Goal: Task Accomplishment & Management: Complete application form

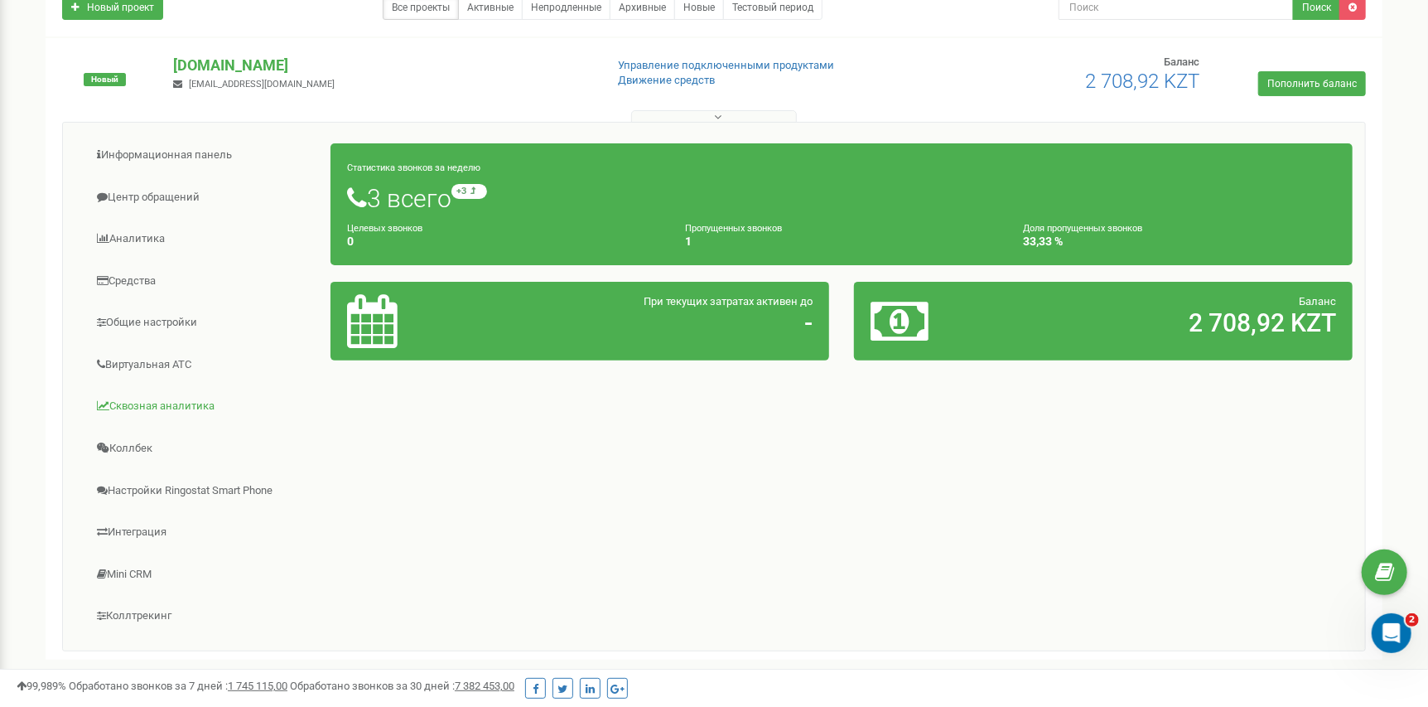
scroll to position [287, 0]
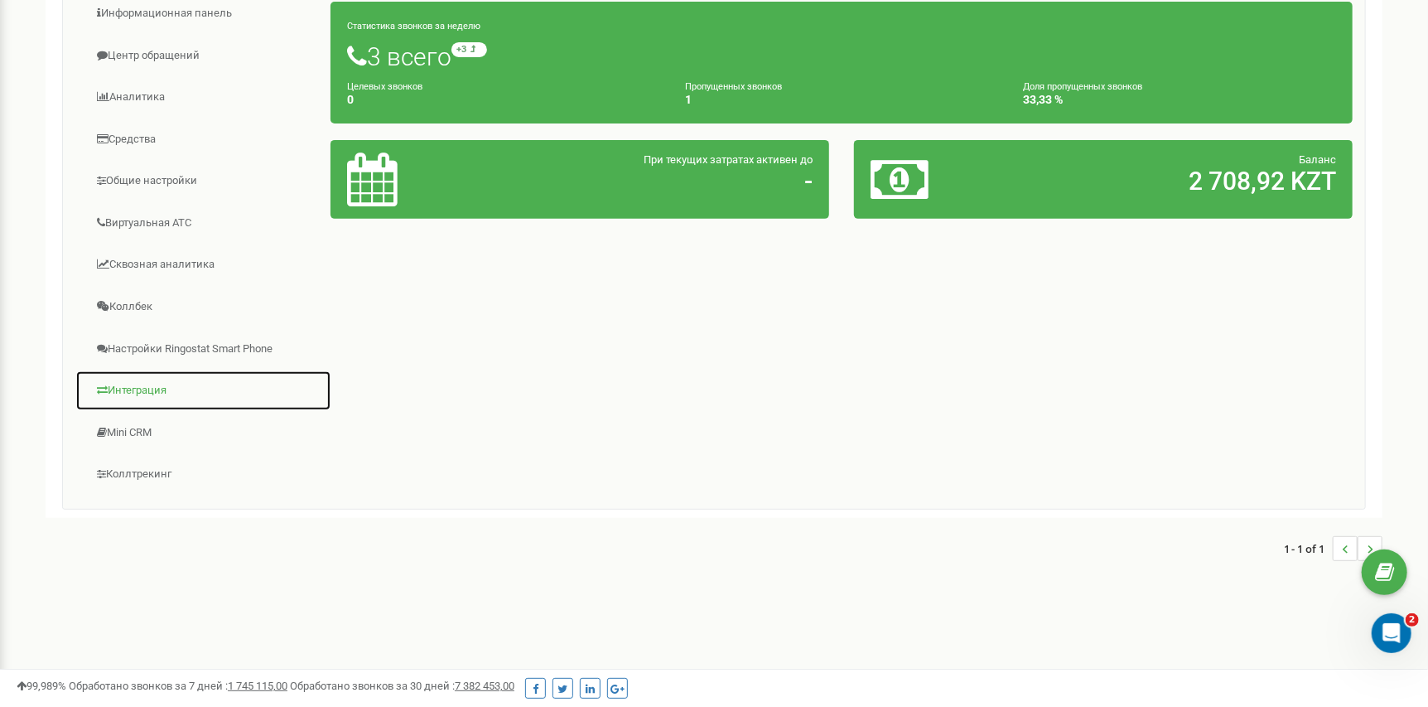
click at [150, 381] on link "Интеграция" at bounding box center [203, 390] width 256 height 41
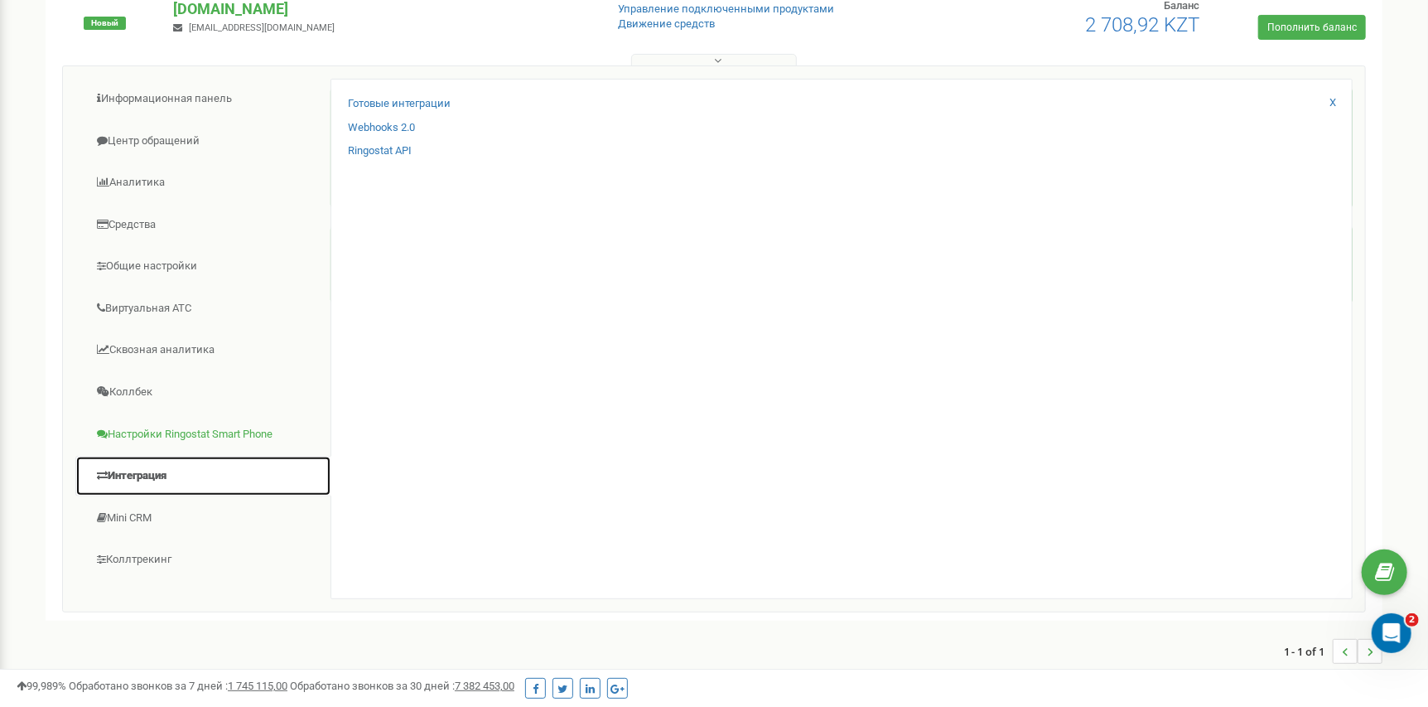
scroll to position [205, 0]
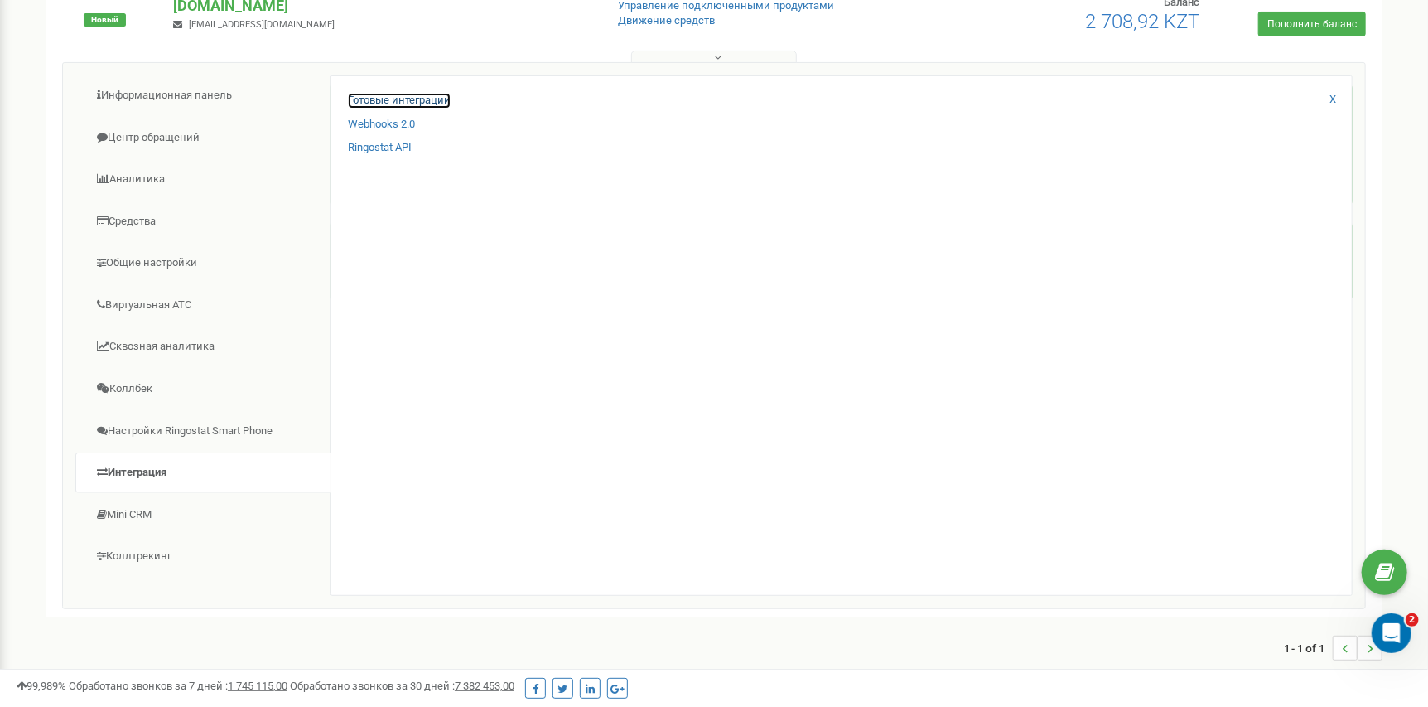
click at [418, 101] on link "Готовые интеграции" at bounding box center [399, 101] width 103 height 16
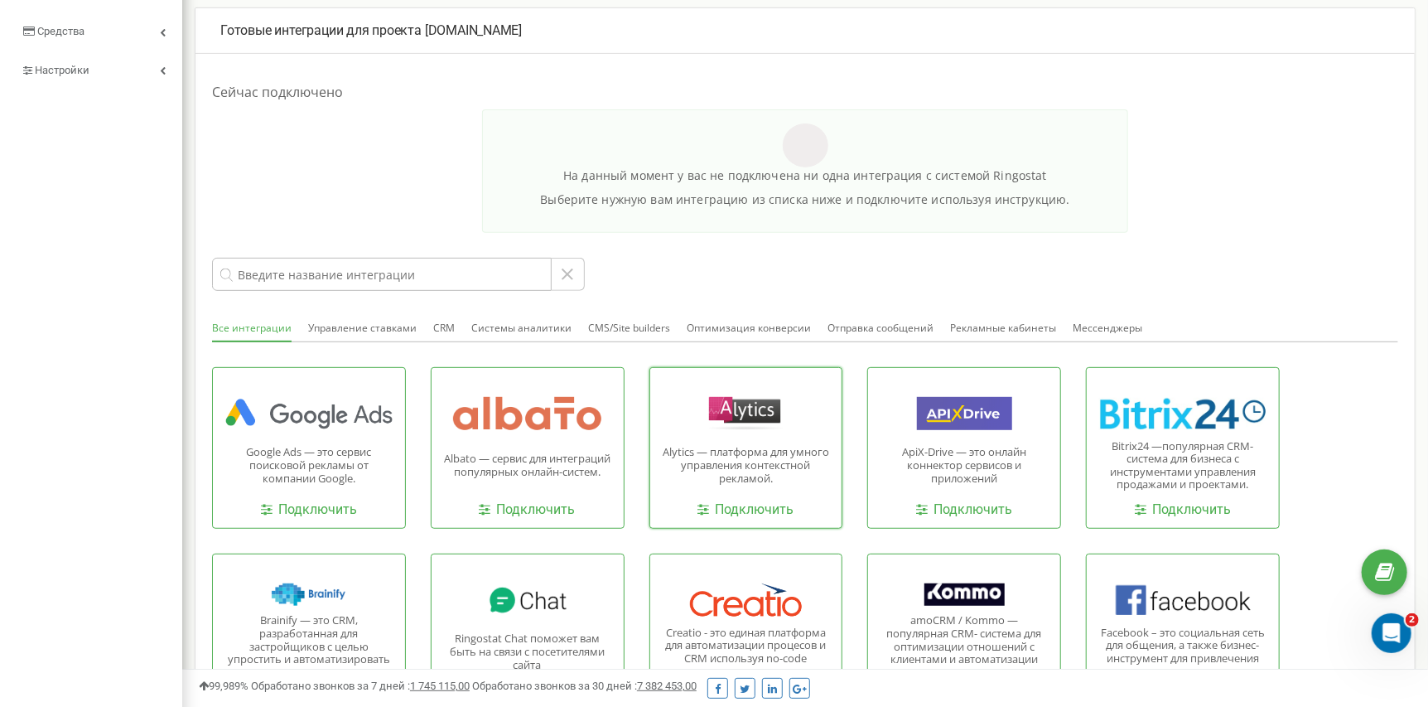
scroll to position [331, 0]
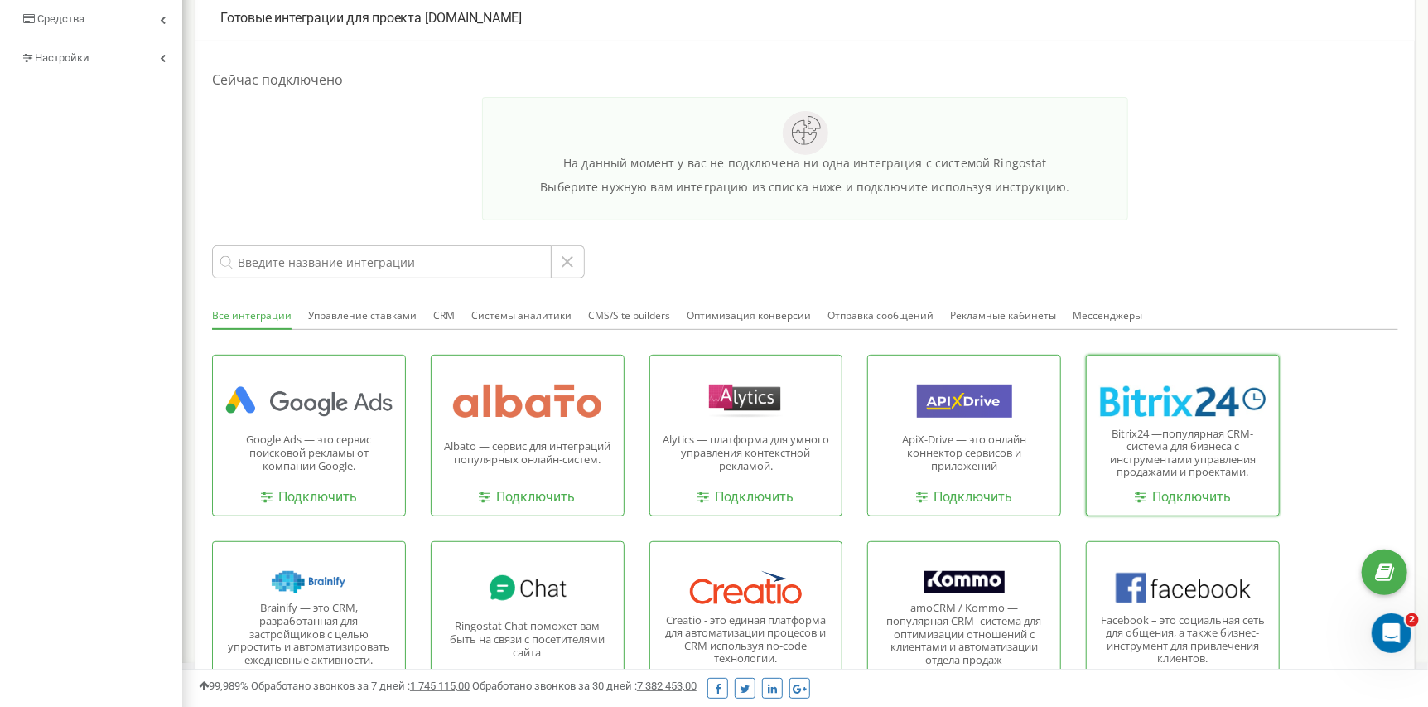
click at [1133, 417] on div at bounding box center [1182, 400] width 167 height 33
click at [1166, 503] on link "Подключить" at bounding box center [1183, 497] width 96 height 19
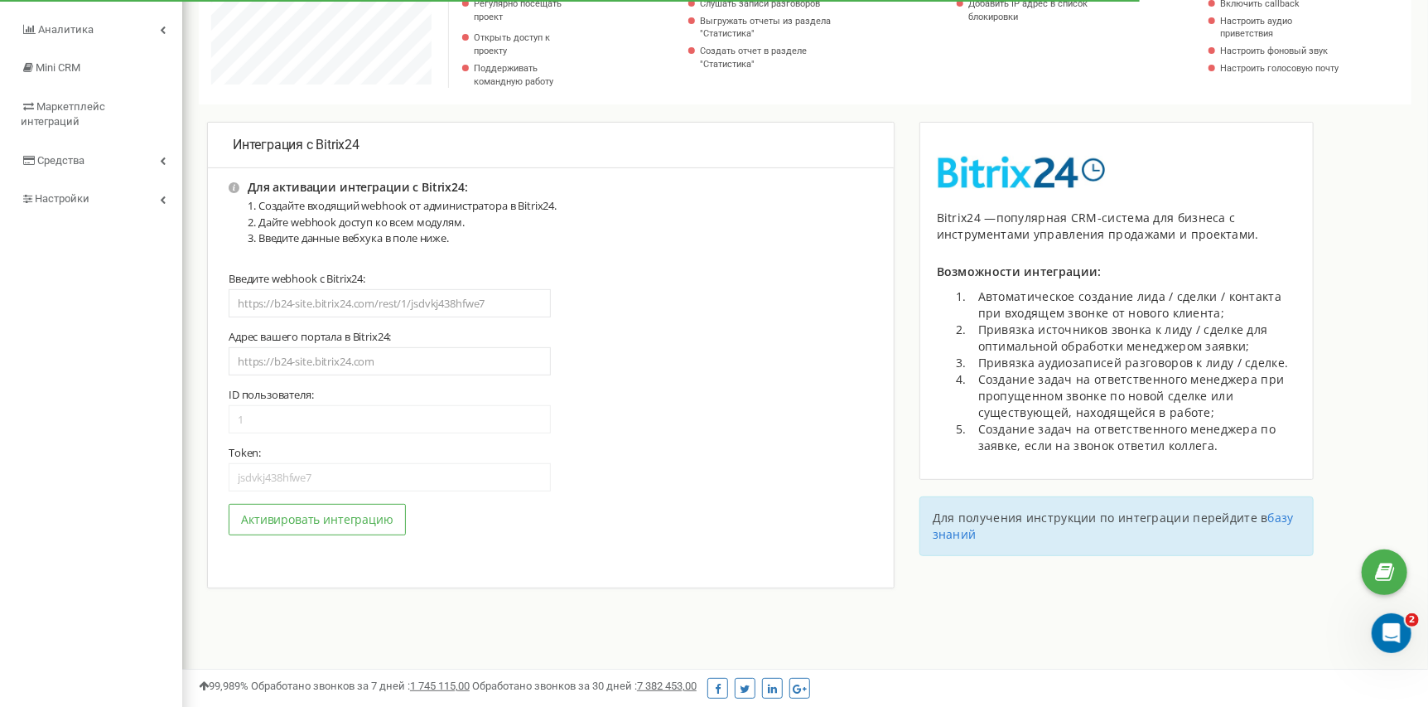
scroll to position [121, 0]
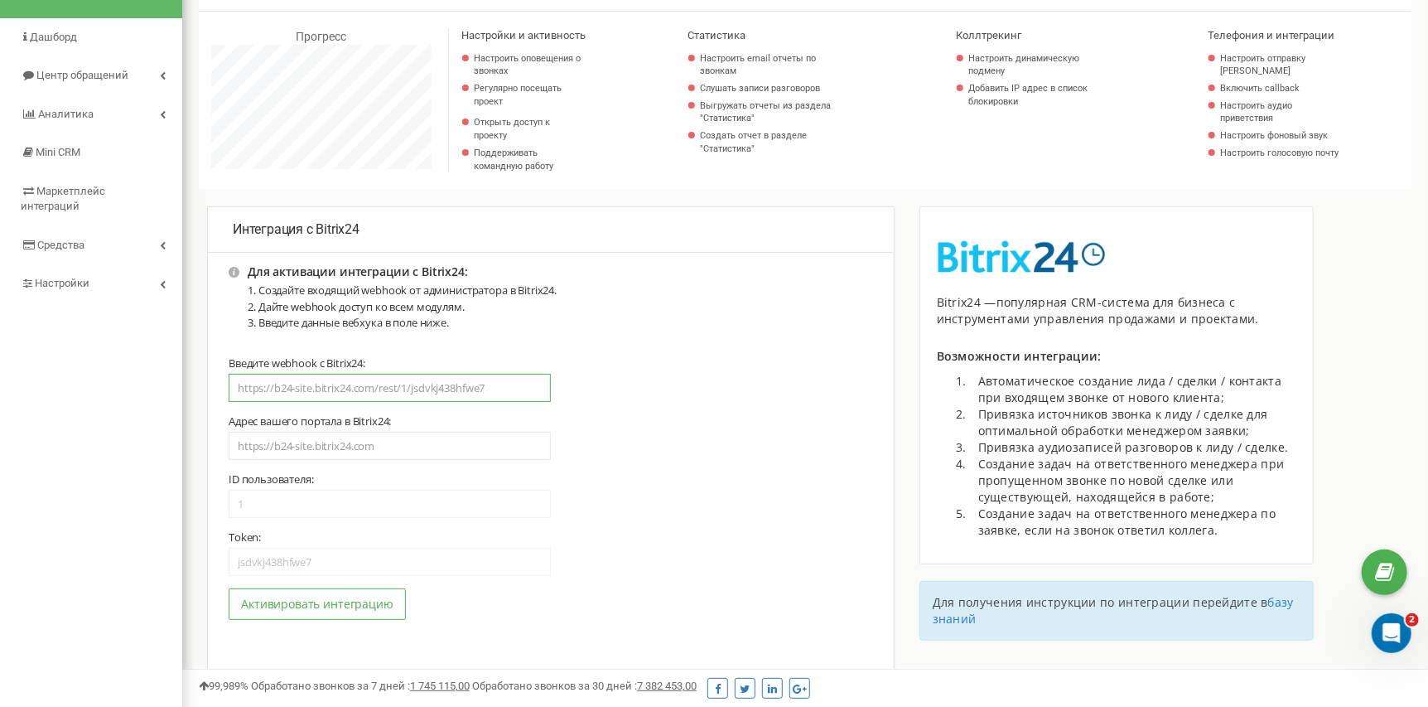
click at [317, 385] on input "text" at bounding box center [390, 388] width 322 height 28
paste input "https://febest.bitrix24.ru/rest/21/47moqig6dm8qw1wa/"
type input "https://febest.bitrix24.ru/rest/21/47moqig6dm8qw1wa/"
type input "https://febest.bitrix24.ru"
type input "21"
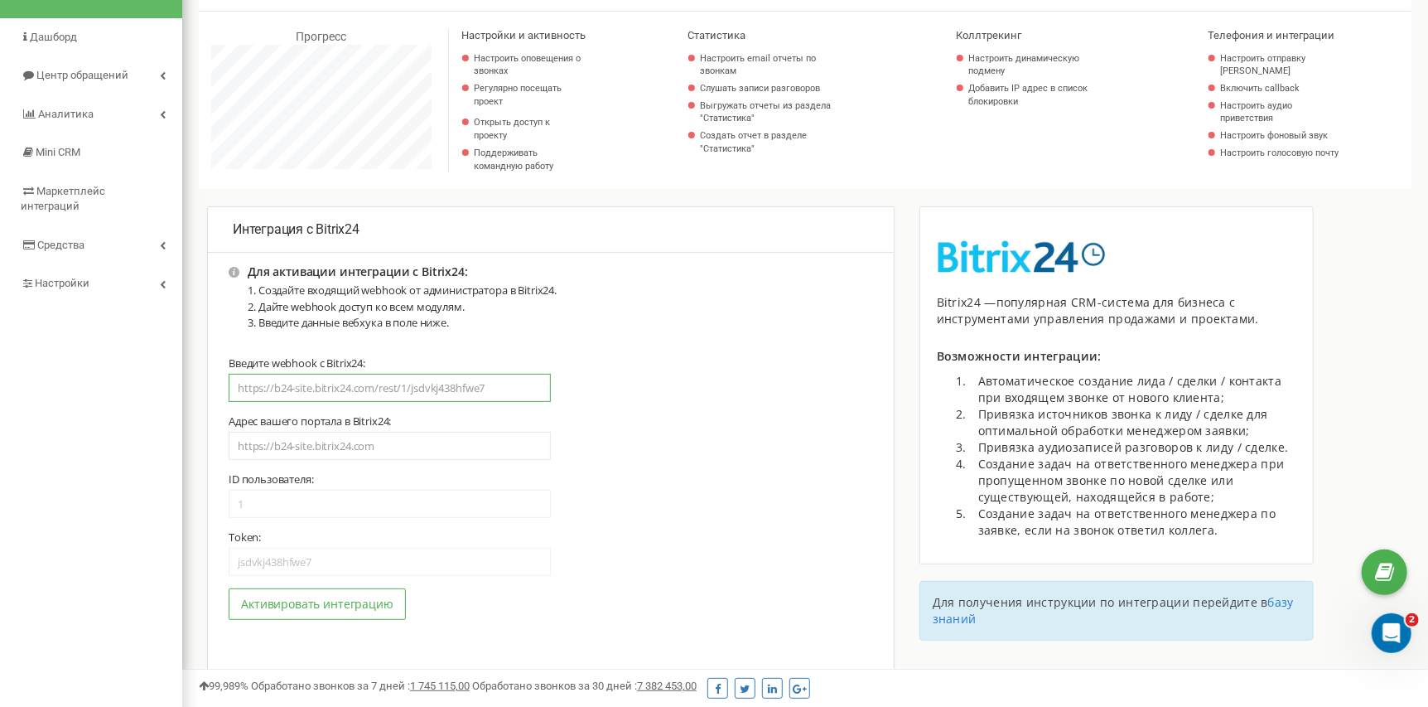
type input "47moqig6dm8qw1wa"
type input "https://febest.bitrix24.ru/rest/21/47moqig6dm8qw1wa/"
click at [383, 460] on input "https://febest.bitrix24.ru" at bounding box center [390, 446] width 322 height 28
drag, startPoint x: 403, startPoint y: 453, endPoint x: 117, endPoint y: 448, distance: 285.9
click at [117, 448] on div "febest.kz Проекты febest.kz Дашборд Центр обращений Аналитика Mini CRM Маркетпл…" at bounding box center [714, 376] width 1428 height 994
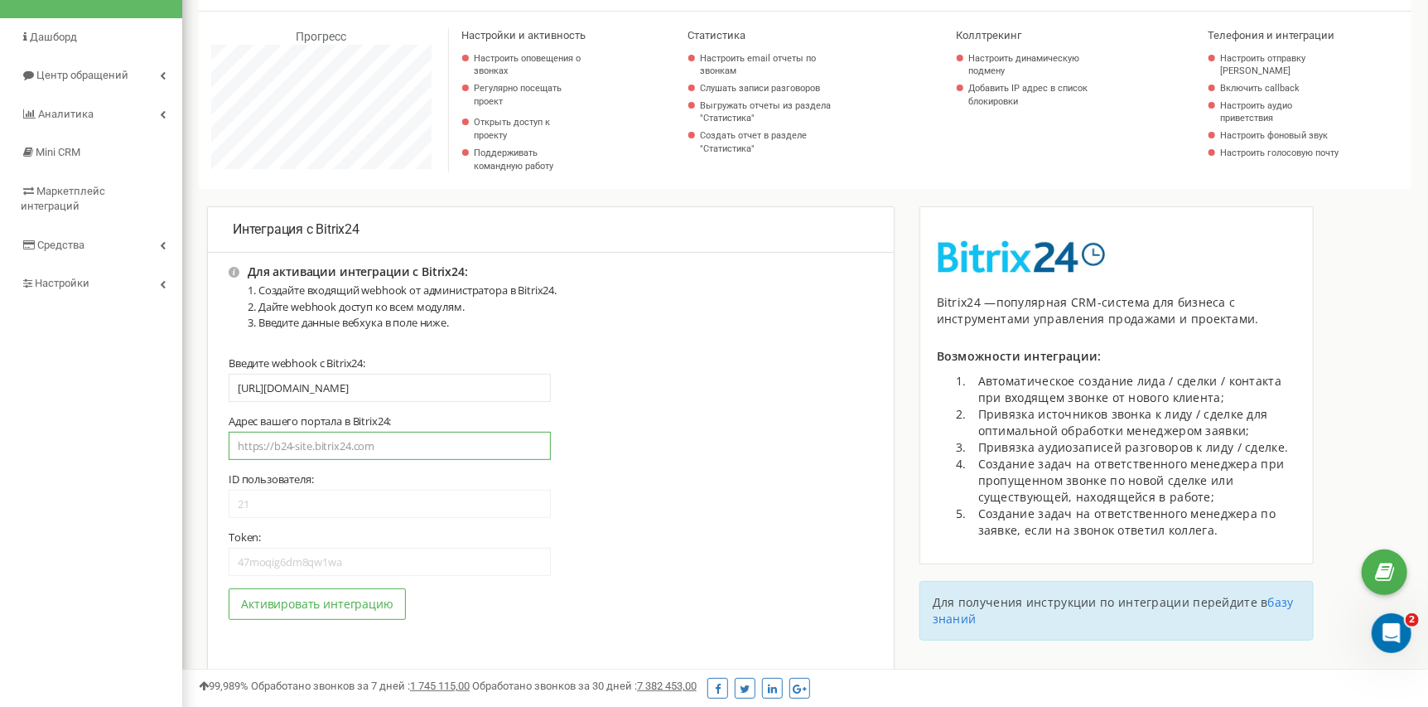
paste input "https://febest.bitrix24.ru/"
type input "https://febest.bitrix24.ru/"
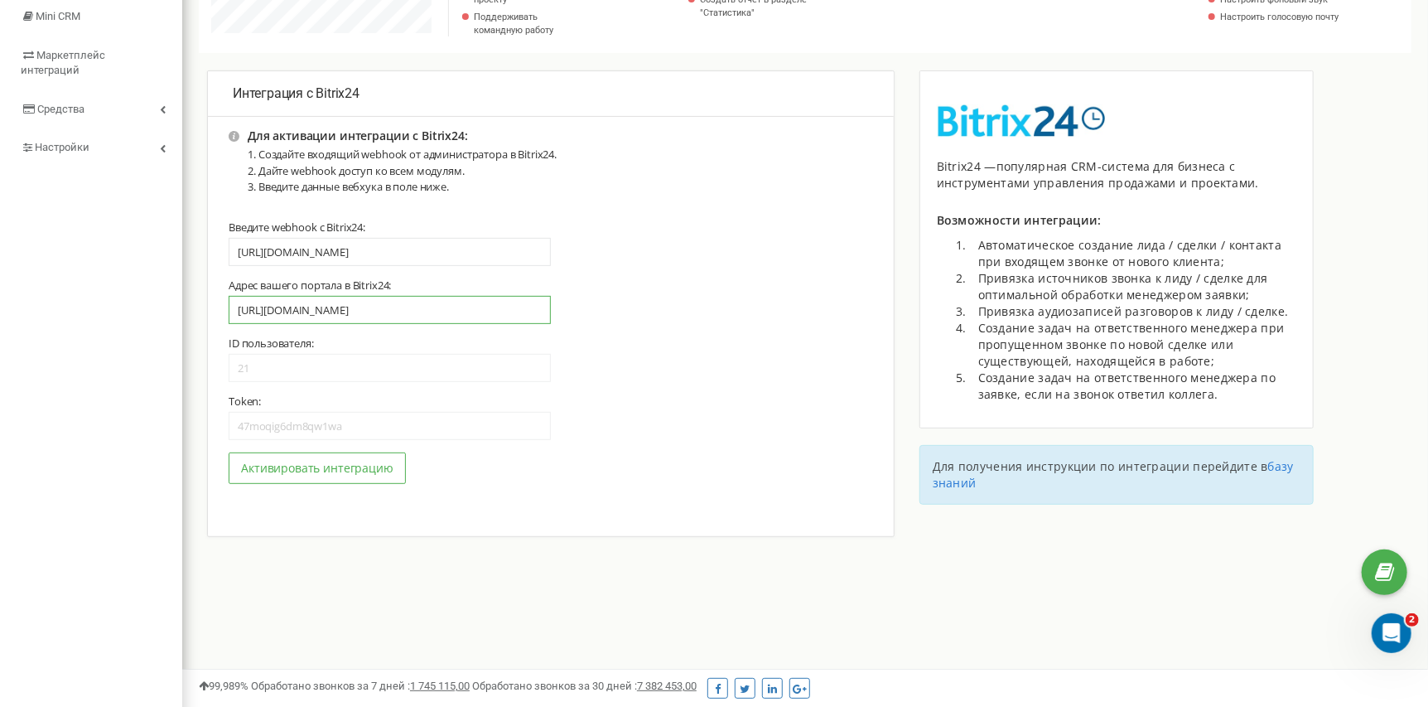
scroll to position [287, 0]
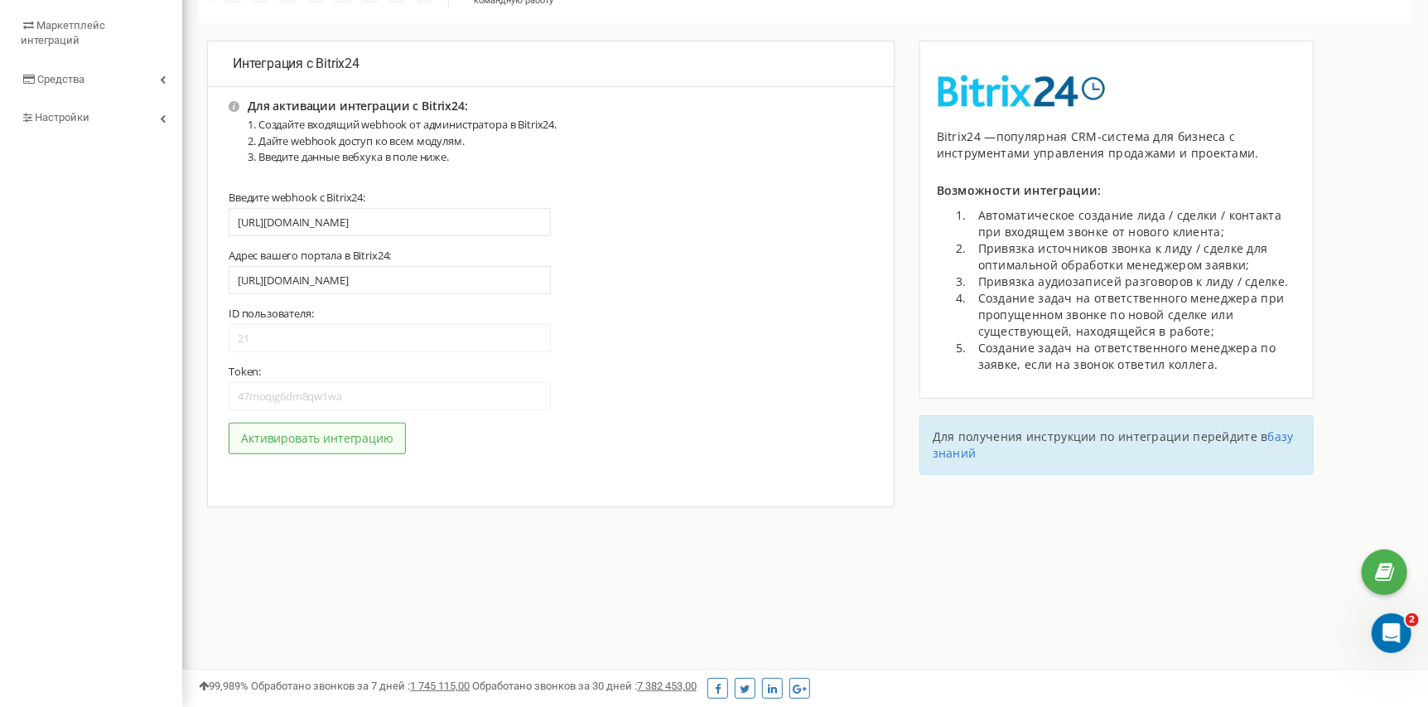
click at [326, 454] on button "Активировать интеграцию" at bounding box center [317, 438] width 177 height 31
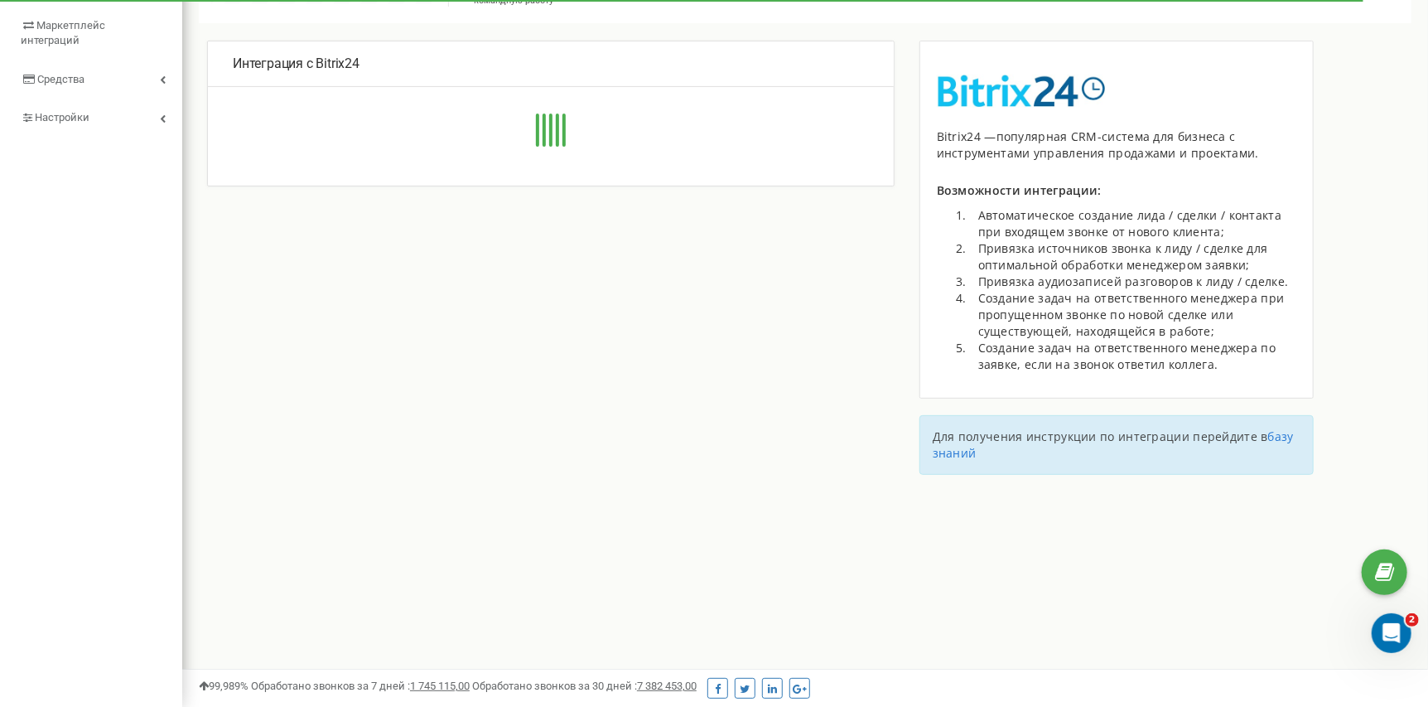
type input "https://febest.bitrix24.ru//rest/21/47moqig6dm8qw1wa/"
type input "https://febest.bitrix24.ru/"
type input "21"
type input "47moqig6dm8qw1wa"
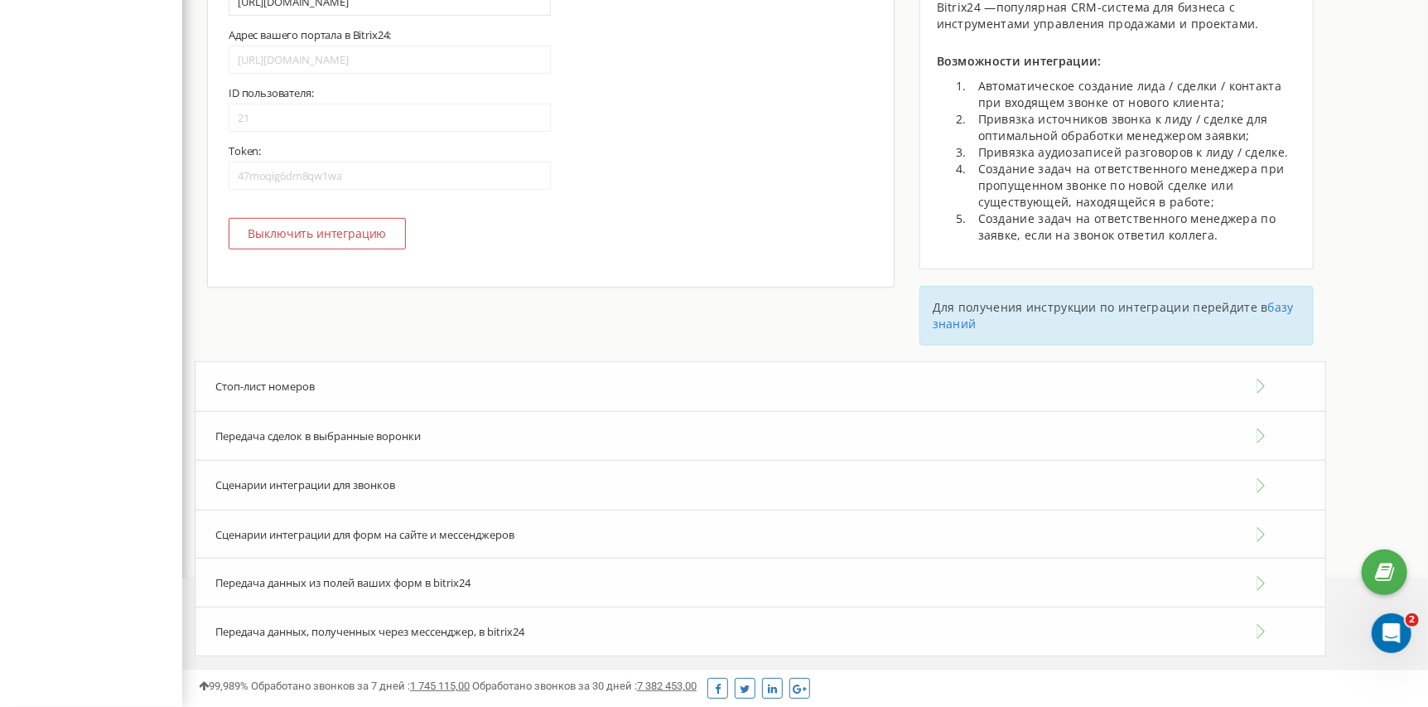
scroll to position [423, 0]
click at [611, 384] on div "Стоп-лист номеров" at bounding box center [761, 386] width 1132 height 51
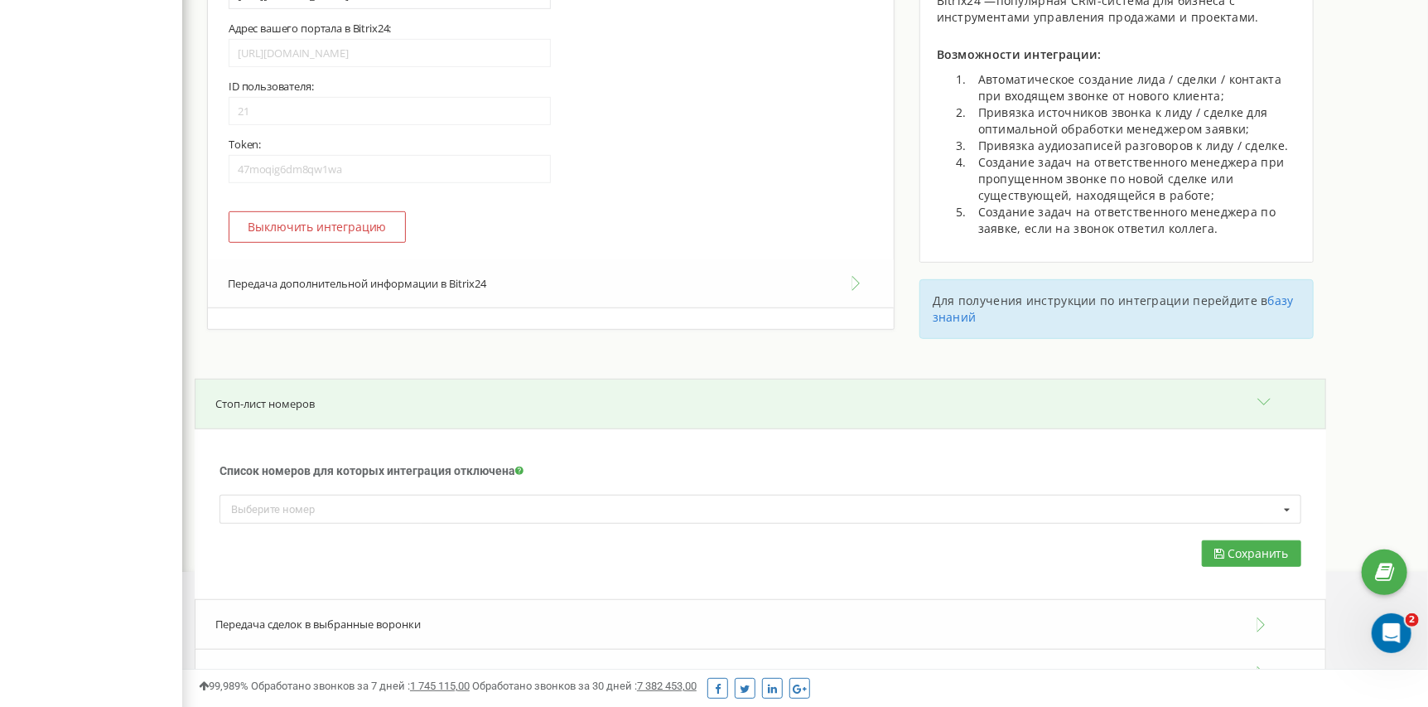
click at [611, 379] on div "Интеграция с Bitrix24 Для активации интеграции с Bitrix24: Создайте входящий we…" at bounding box center [551, 142] width 713 height 475
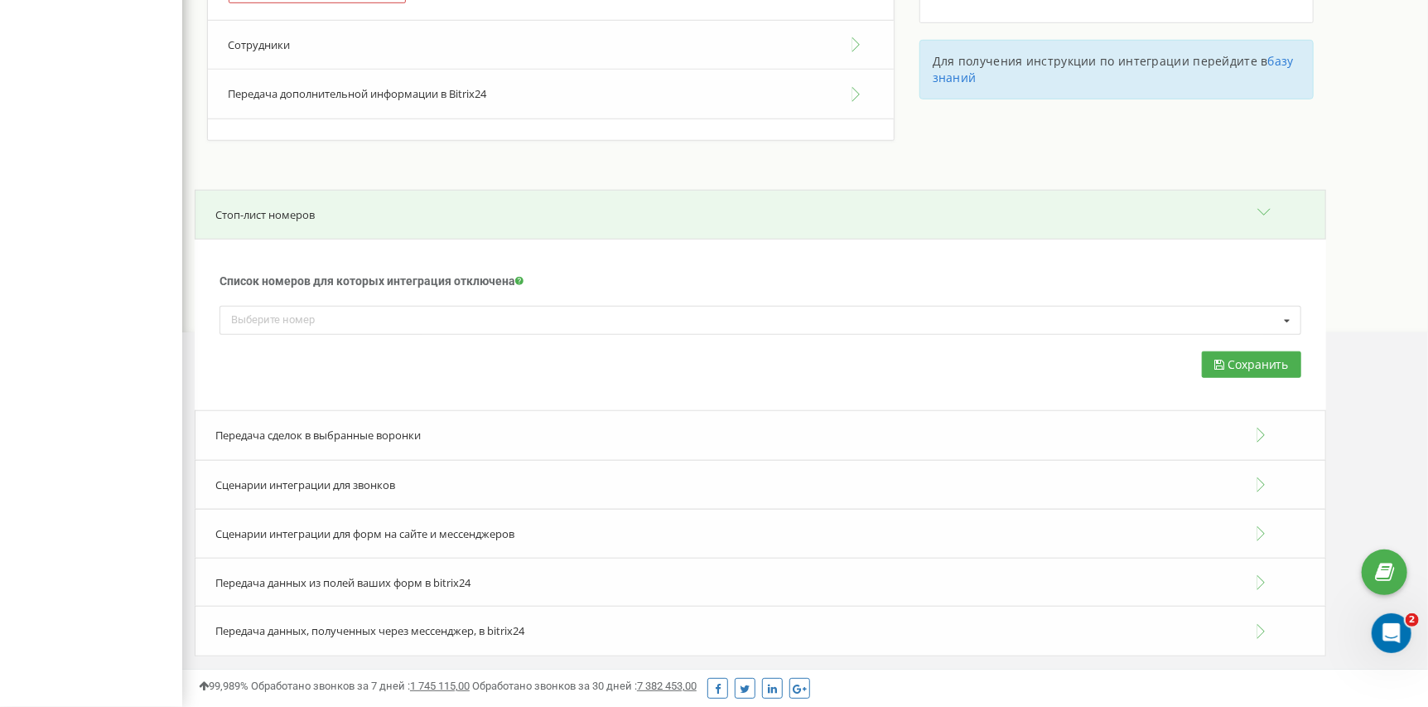
scroll to position [671, 0]
click at [553, 231] on div "Стоп-лист номеров" at bounding box center [761, 215] width 1132 height 51
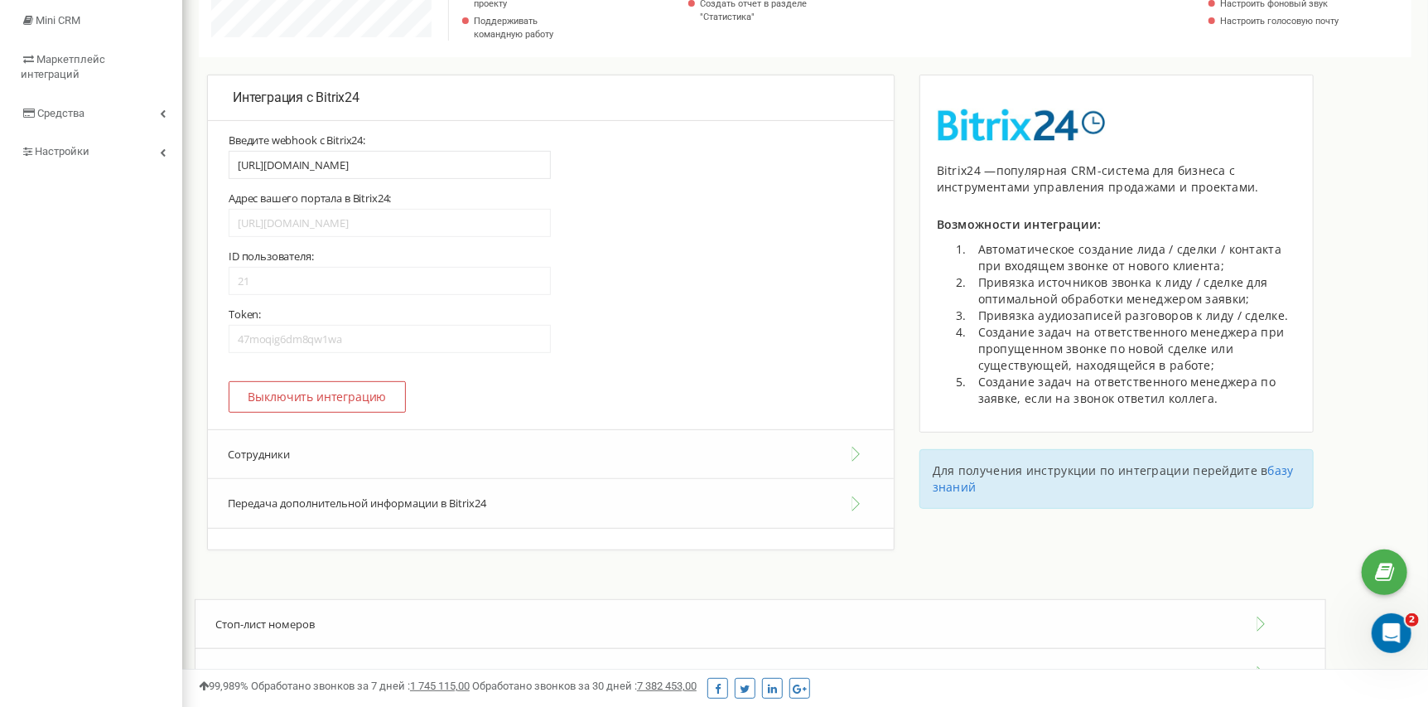
scroll to position [252, 0]
click at [557, 469] on button "Сотрудники" at bounding box center [551, 455] width 686 height 51
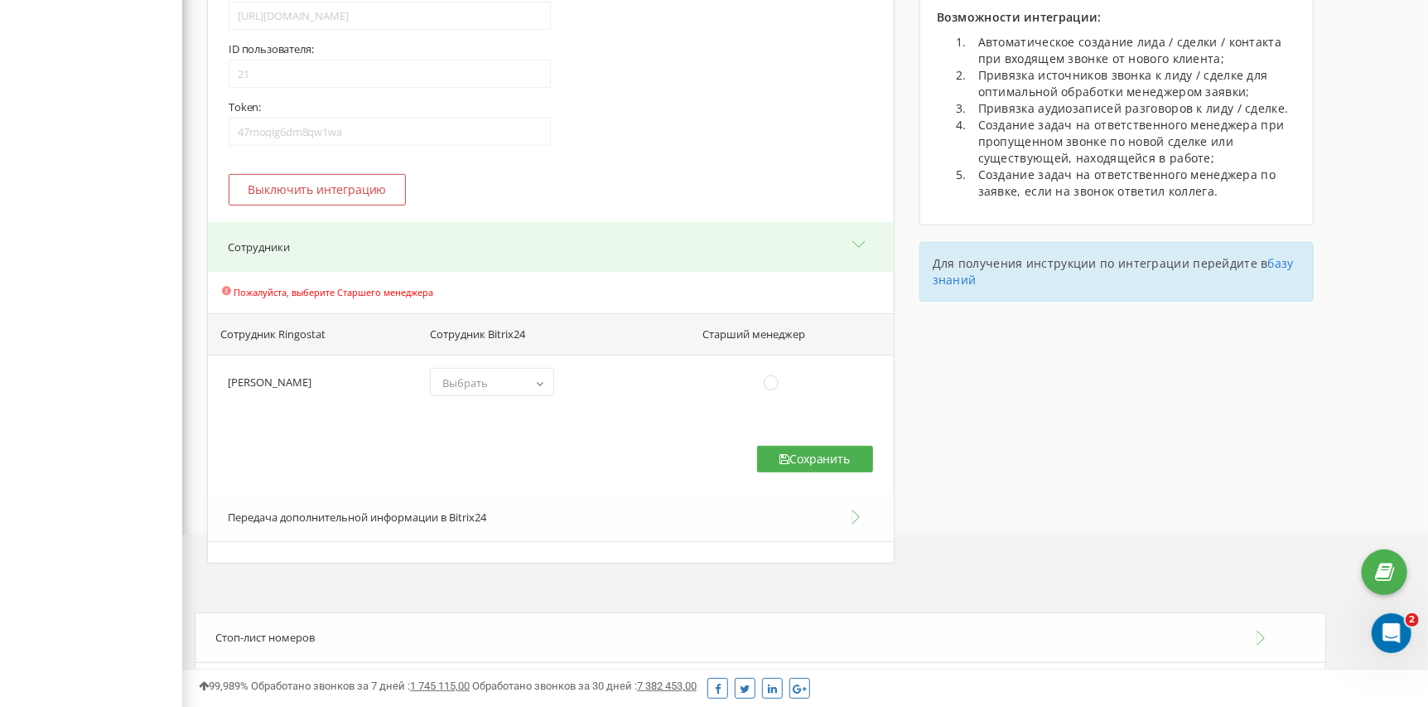
scroll to position [500, 0]
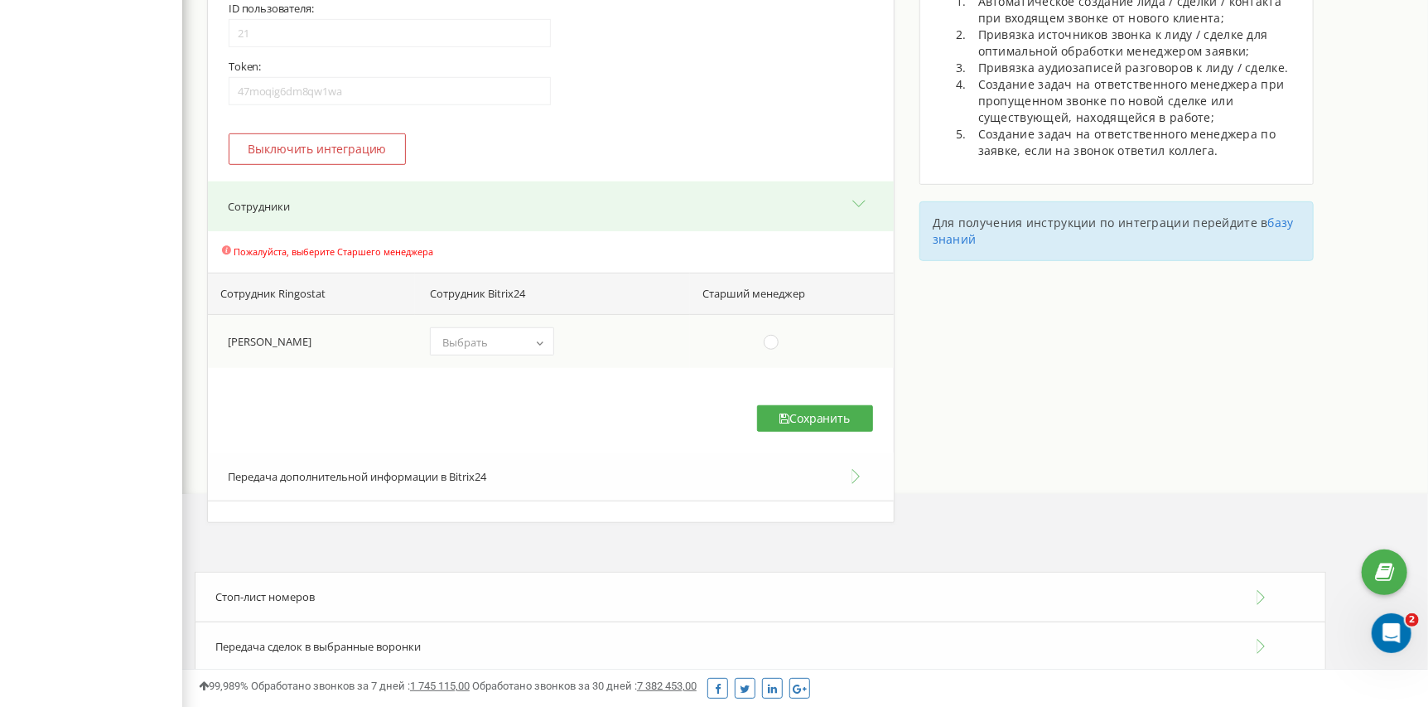
click at [538, 347] on b at bounding box center [540, 342] width 13 height 10
click at [575, 232] on button "Сотрудники" at bounding box center [551, 206] width 686 height 51
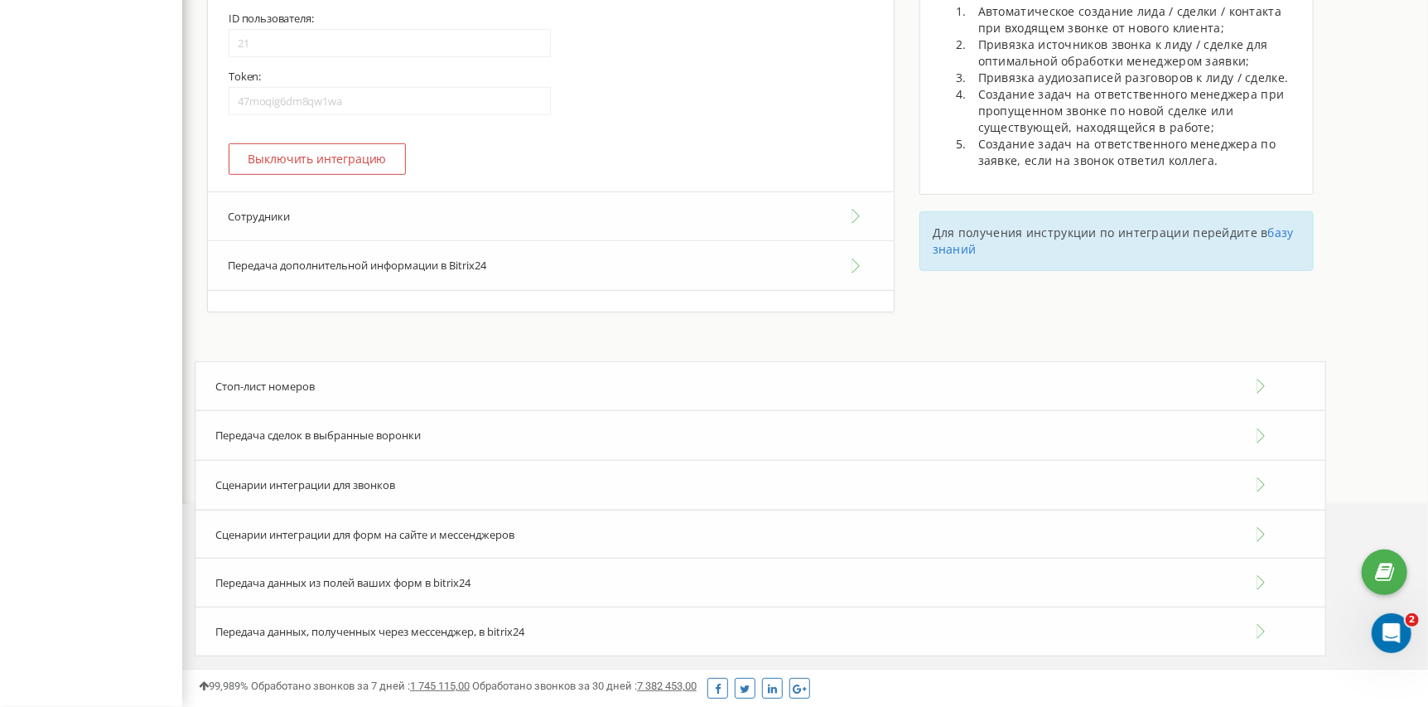
click at [550, 268] on button "Передача дополнительной информации в Bitrix24" at bounding box center [551, 266] width 686 height 50
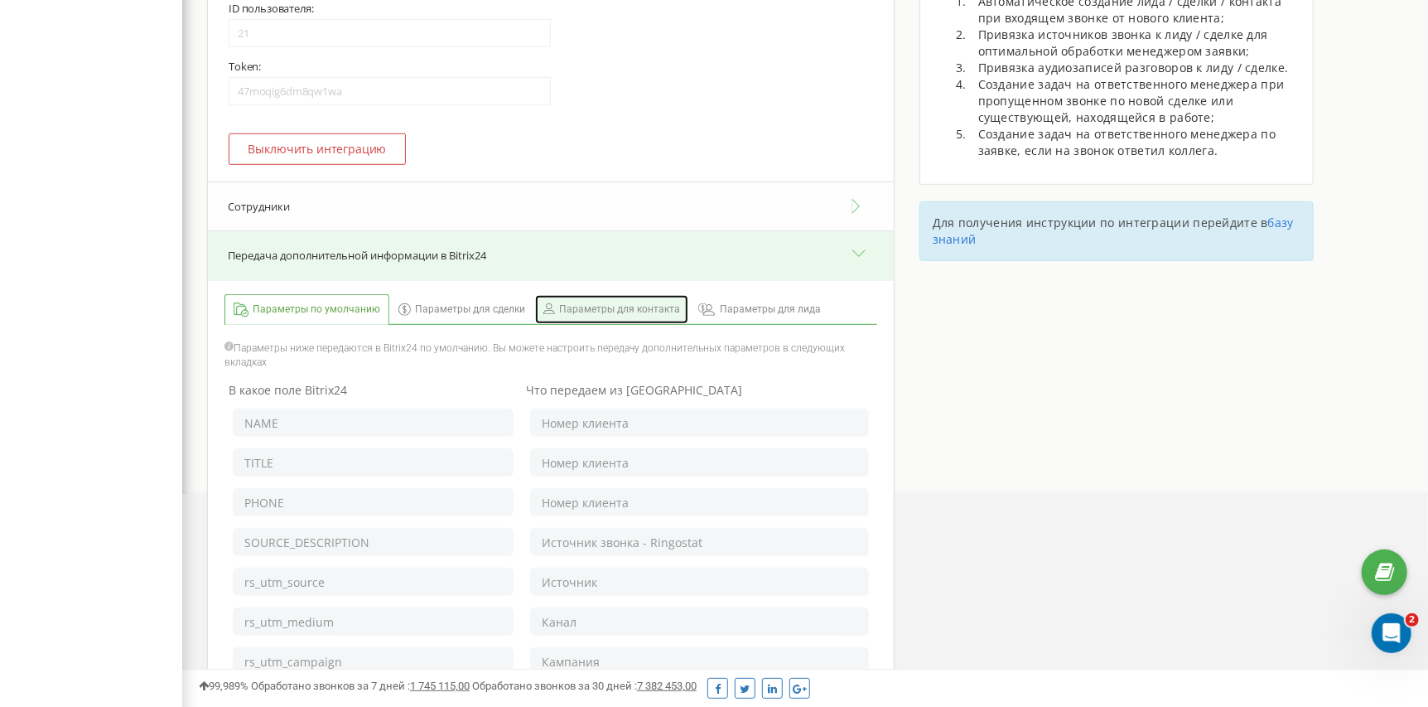
click at [563, 314] on span "Параметры для контакта" at bounding box center [619, 309] width 121 height 14
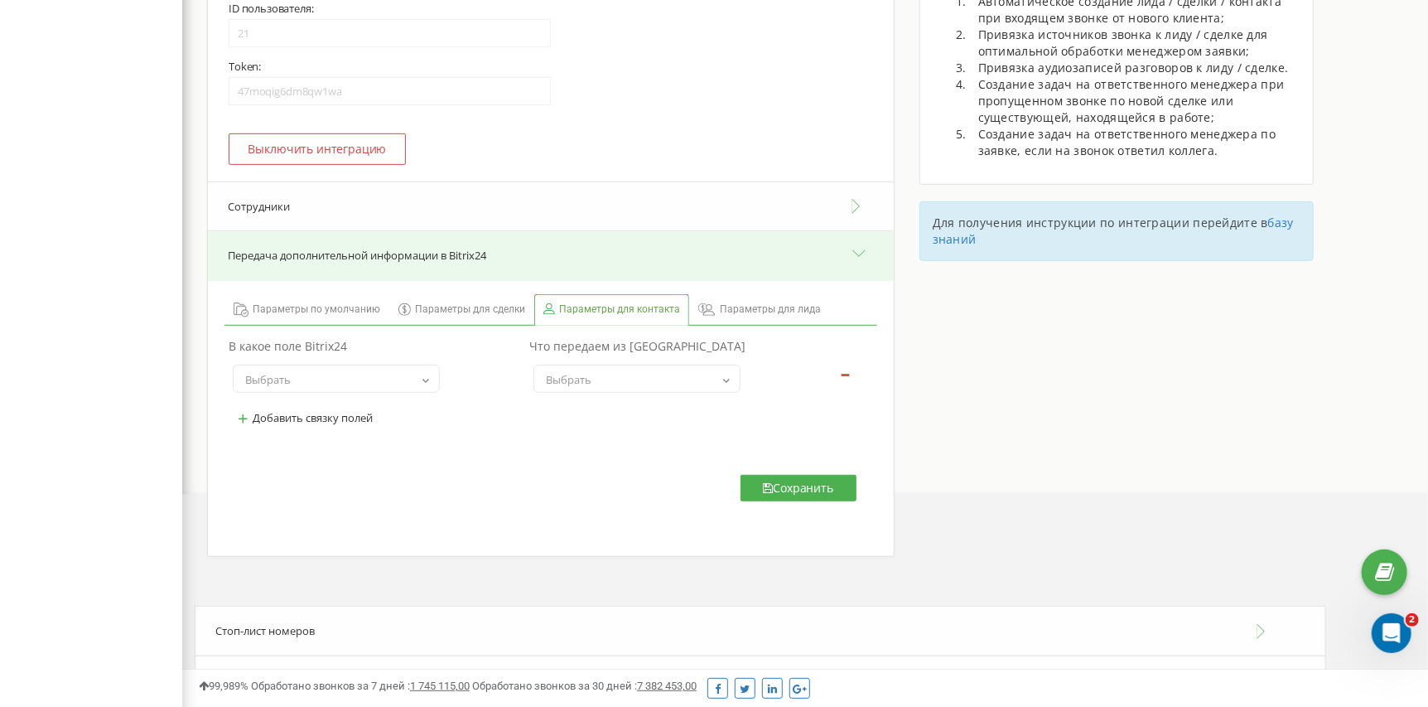
click at [564, 273] on button "Передача дополнительной информации в Bitrix24" at bounding box center [551, 256] width 686 height 50
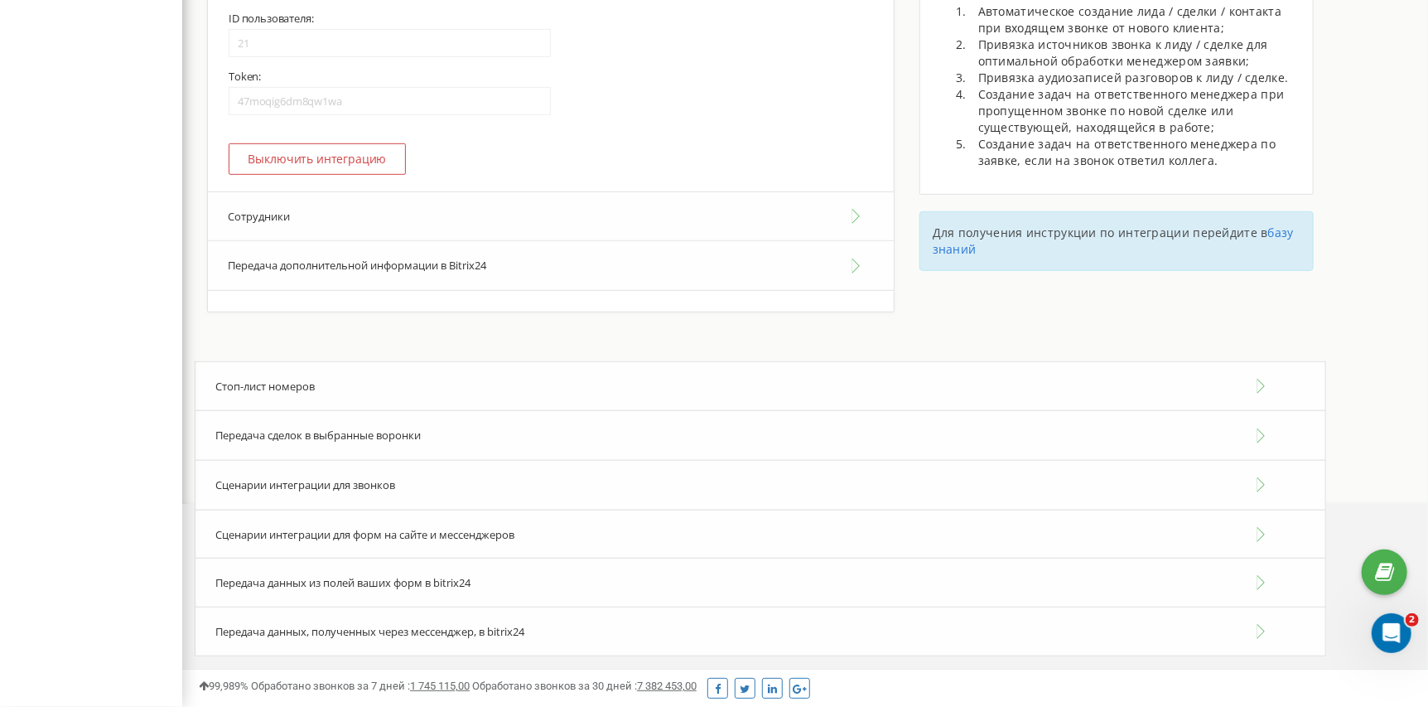
click at [567, 231] on button "Сотрудники" at bounding box center [551, 216] width 686 height 51
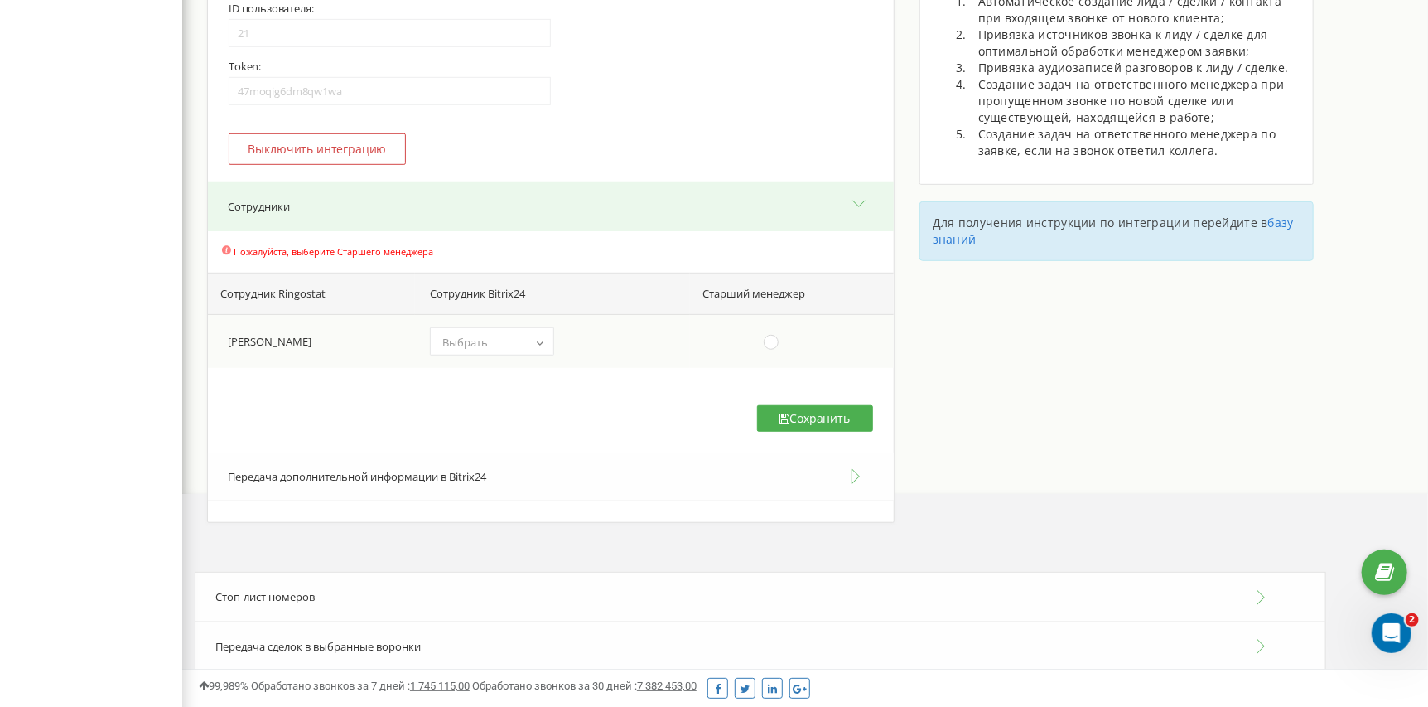
click at [326, 347] on td "[PERSON_NAME]" at bounding box center [311, 341] width 207 height 54
click at [546, 347] on b at bounding box center [540, 342] width 13 height 10
click at [703, 432] on div "Пожалуйста, выберите Старшего менеджера Сотрудник Ringostat Сотрудник Bitrix24 …" at bounding box center [551, 341] width 686 height 221
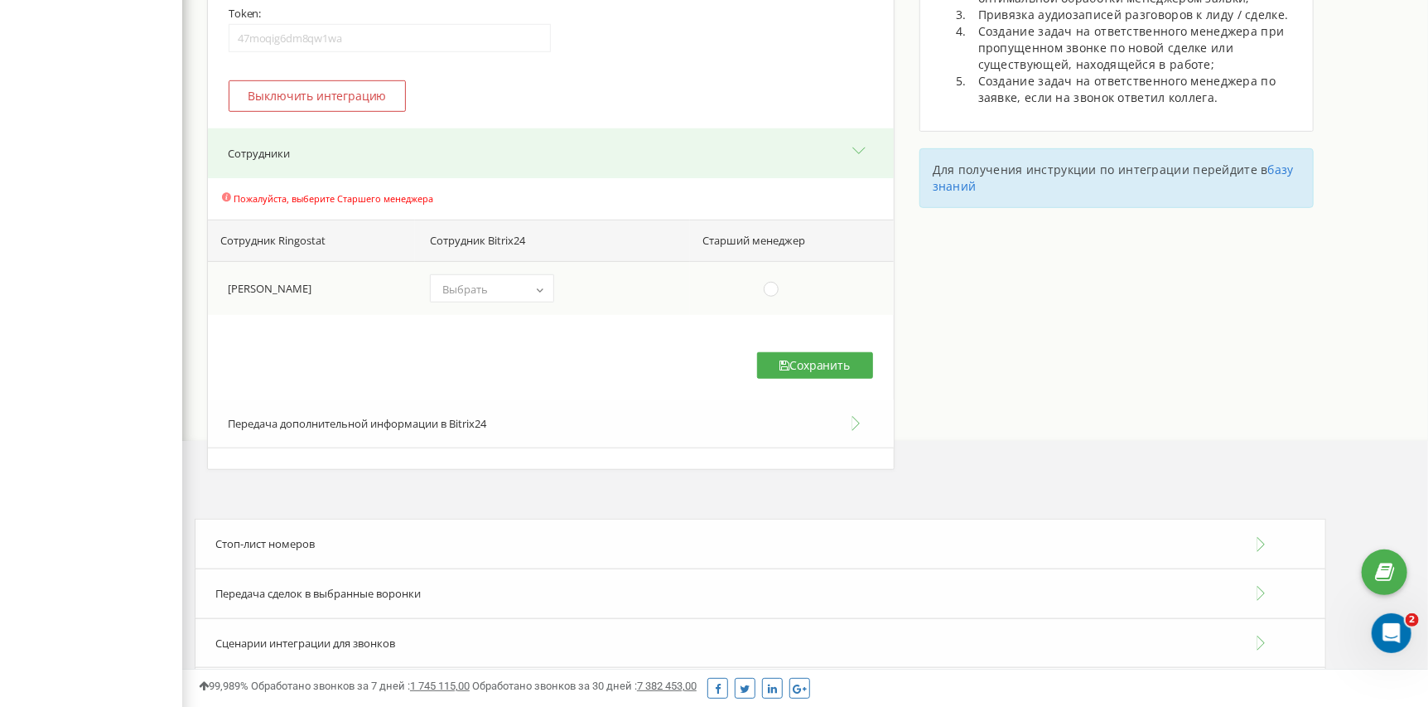
scroll to position [582, 0]
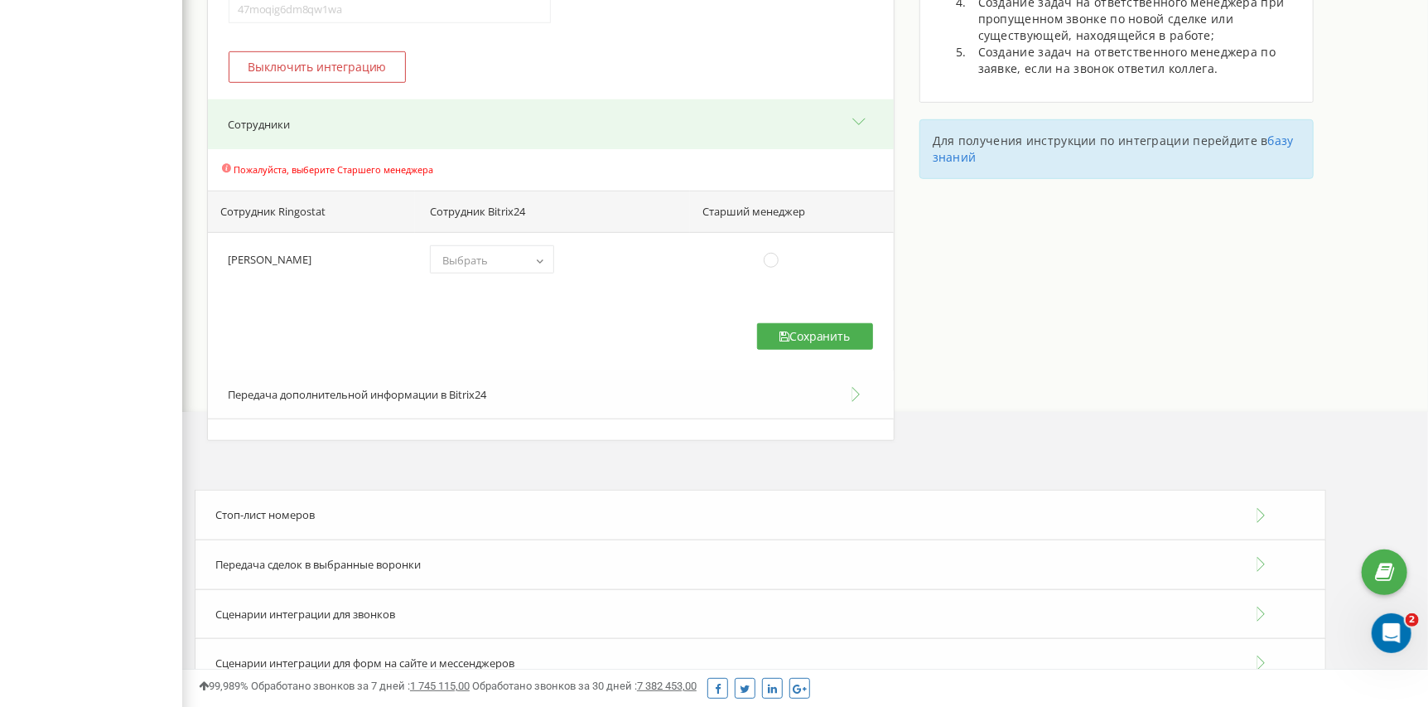
click at [357, 404] on button "Передача дополнительной информации в Bitrix24" at bounding box center [551, 395] width 686 height 50
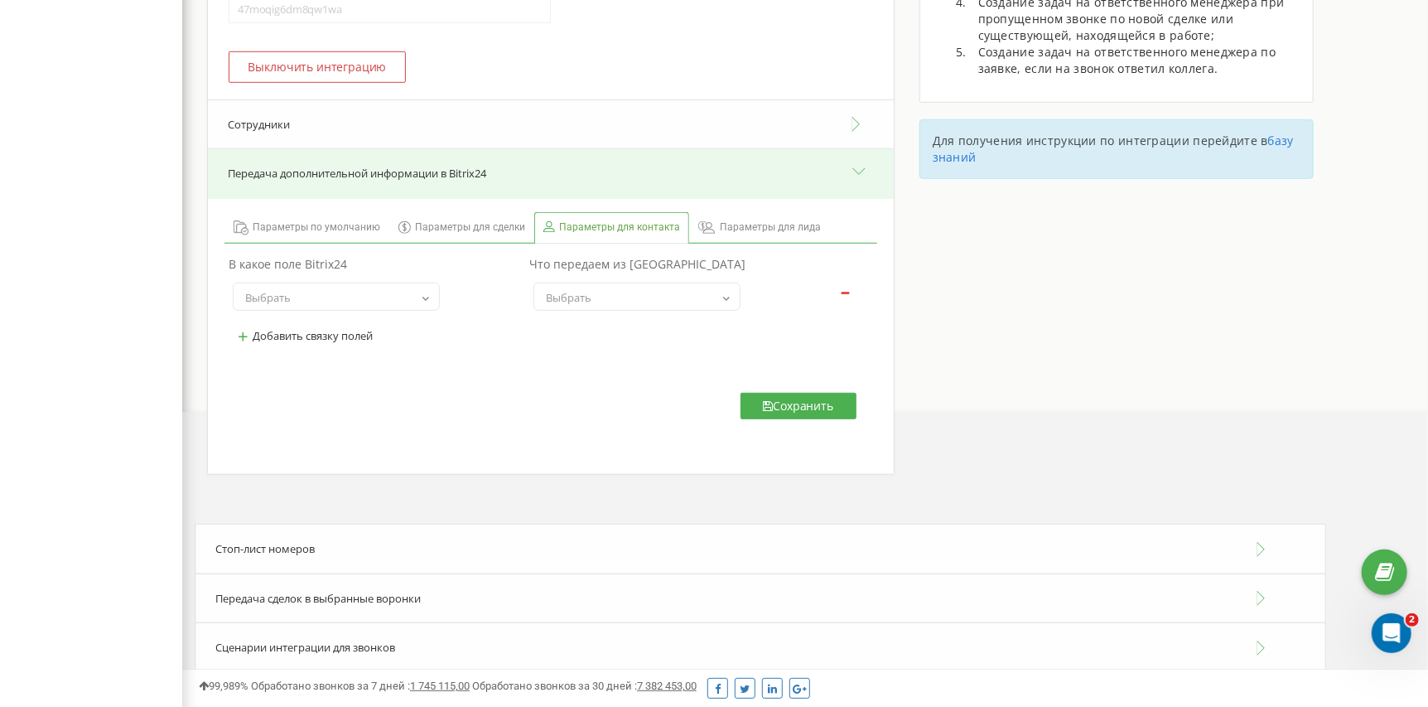
click at [451, 147] on button "Сотрудники" at bounding box center [551, 124] width 686 height 51
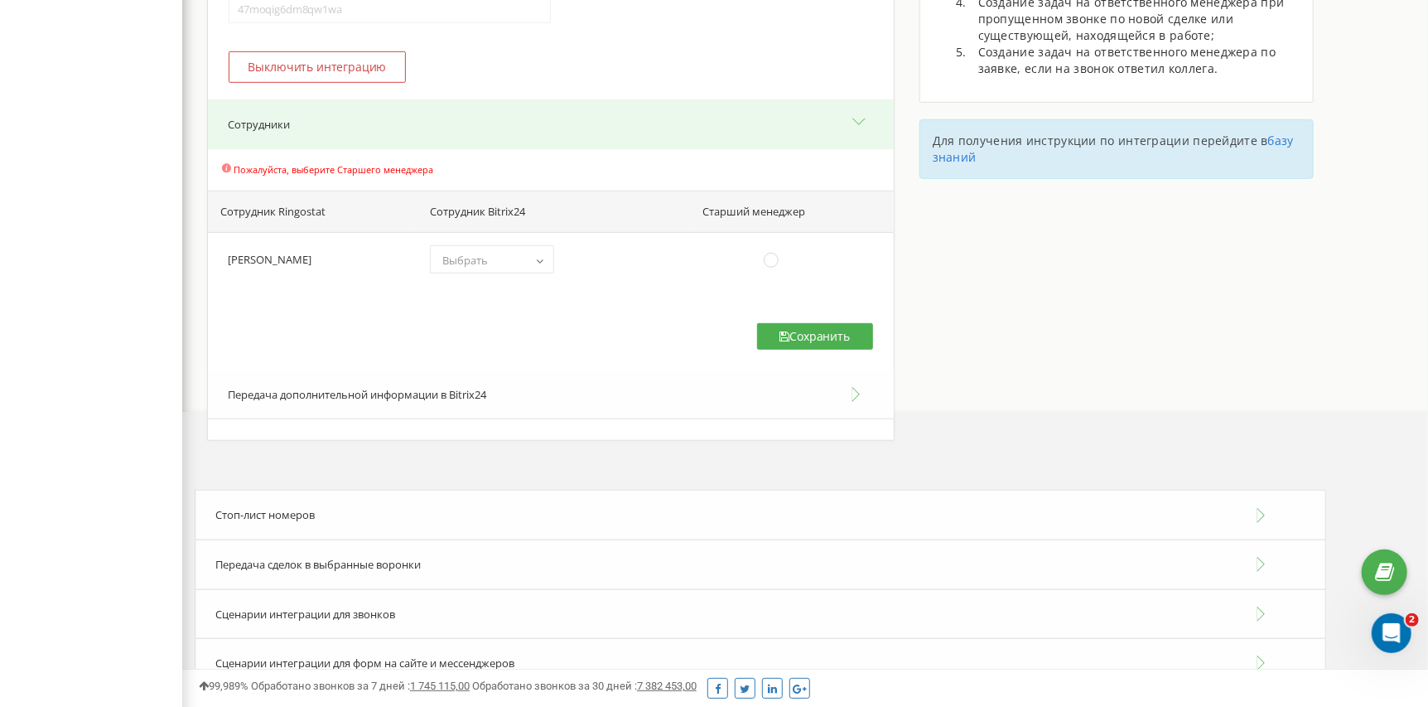
click at [408, 320] on div "Пожалуйста, выберите Старшего менеджера Сотрудник Ringostat Сотрудник Bitrix24 …" at bounding box center [551, 259] width 686 height 221
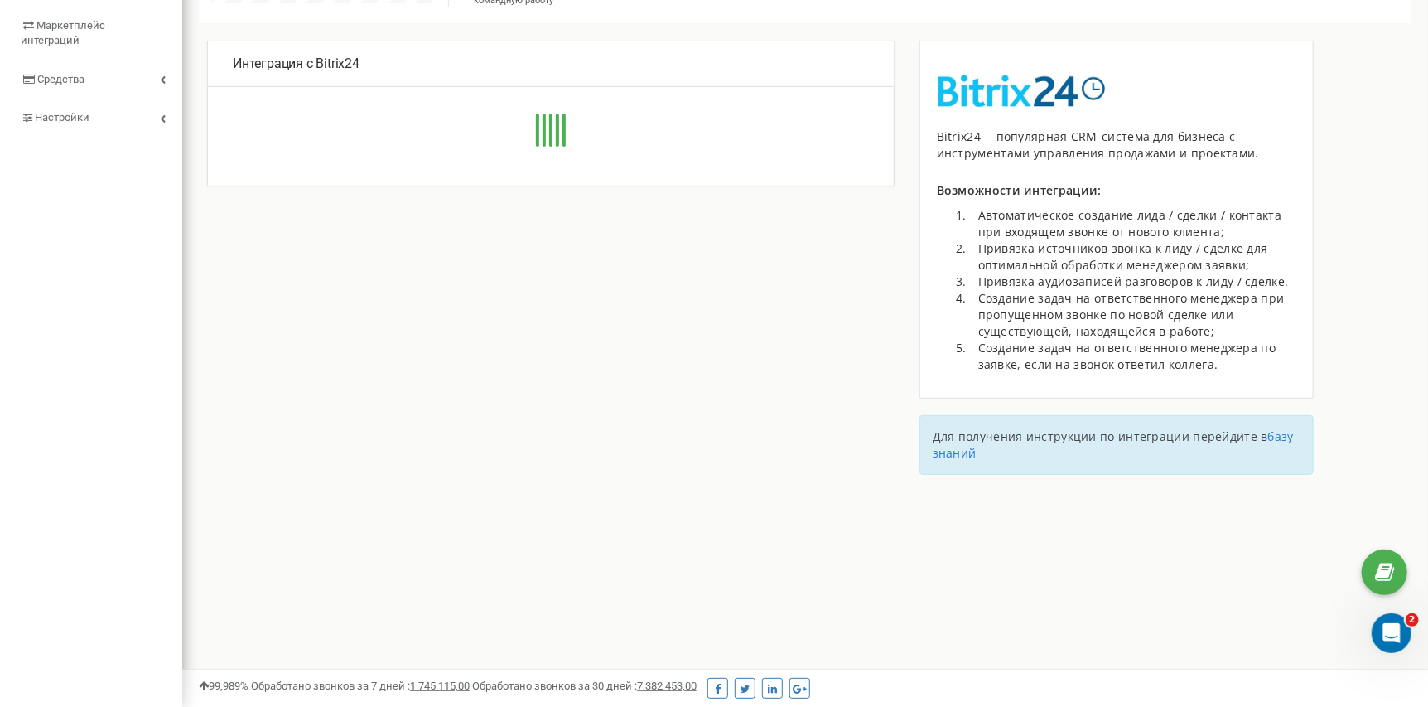
scroll to position [994, 1246]
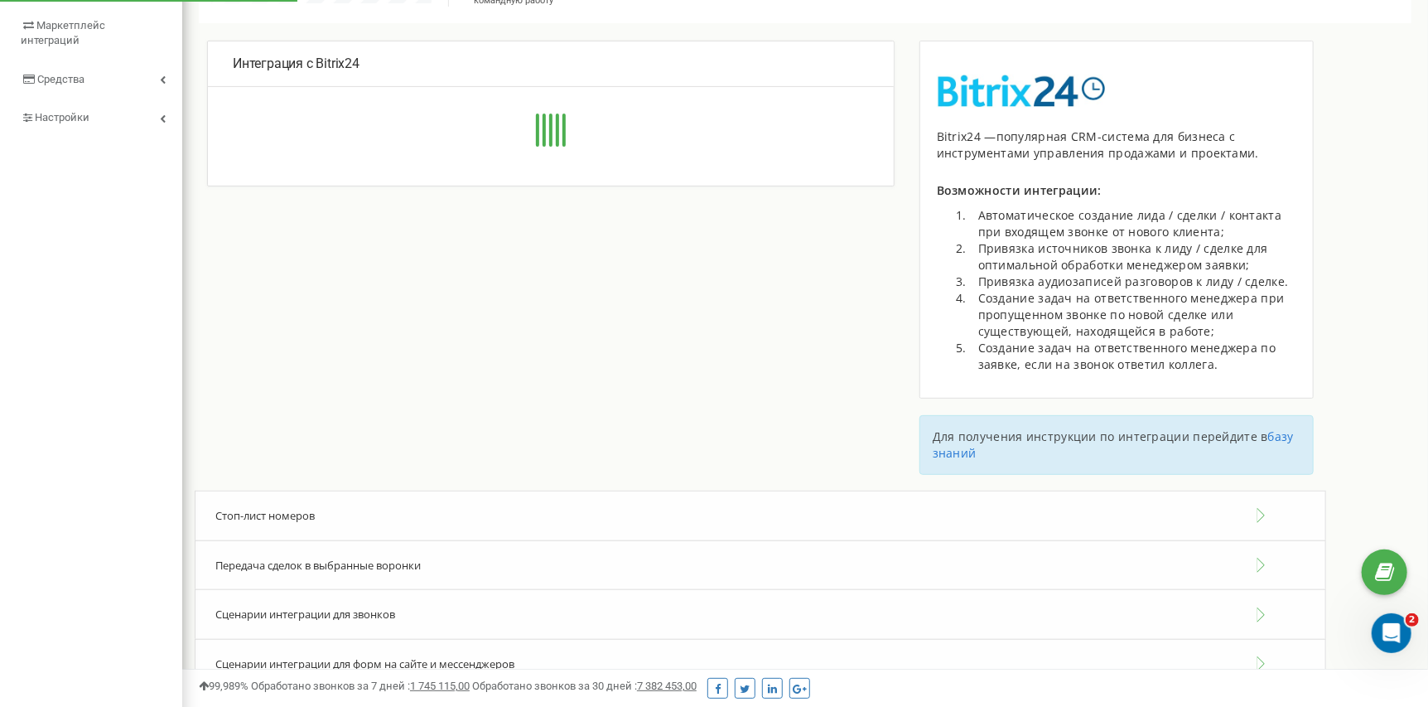
type input "[URL][DOMAIN_NAME]"
type input "21"
type input "47moqig6dm8qw1wa"
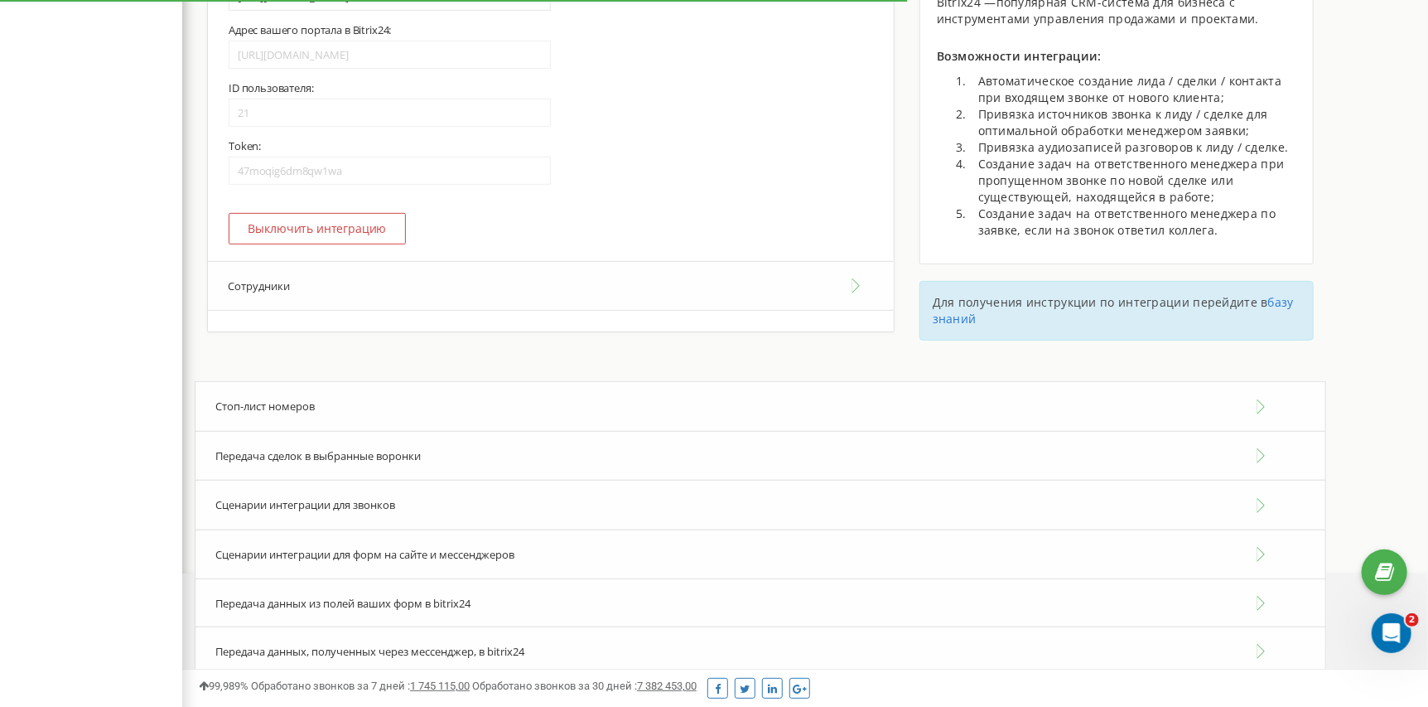
scroll to position [257, 0]
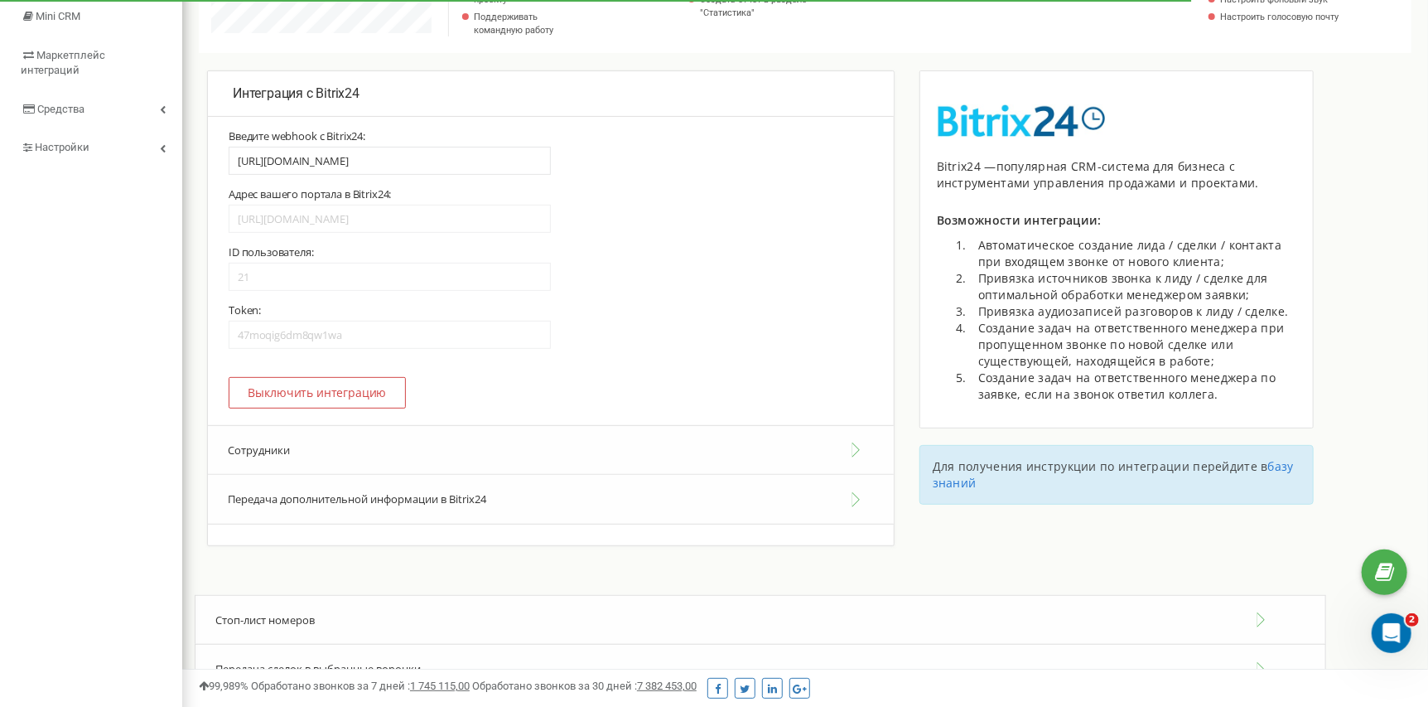
click at [833, 452] on button "Сотрудники" at bounding box center [551, 450] width 686 height 51
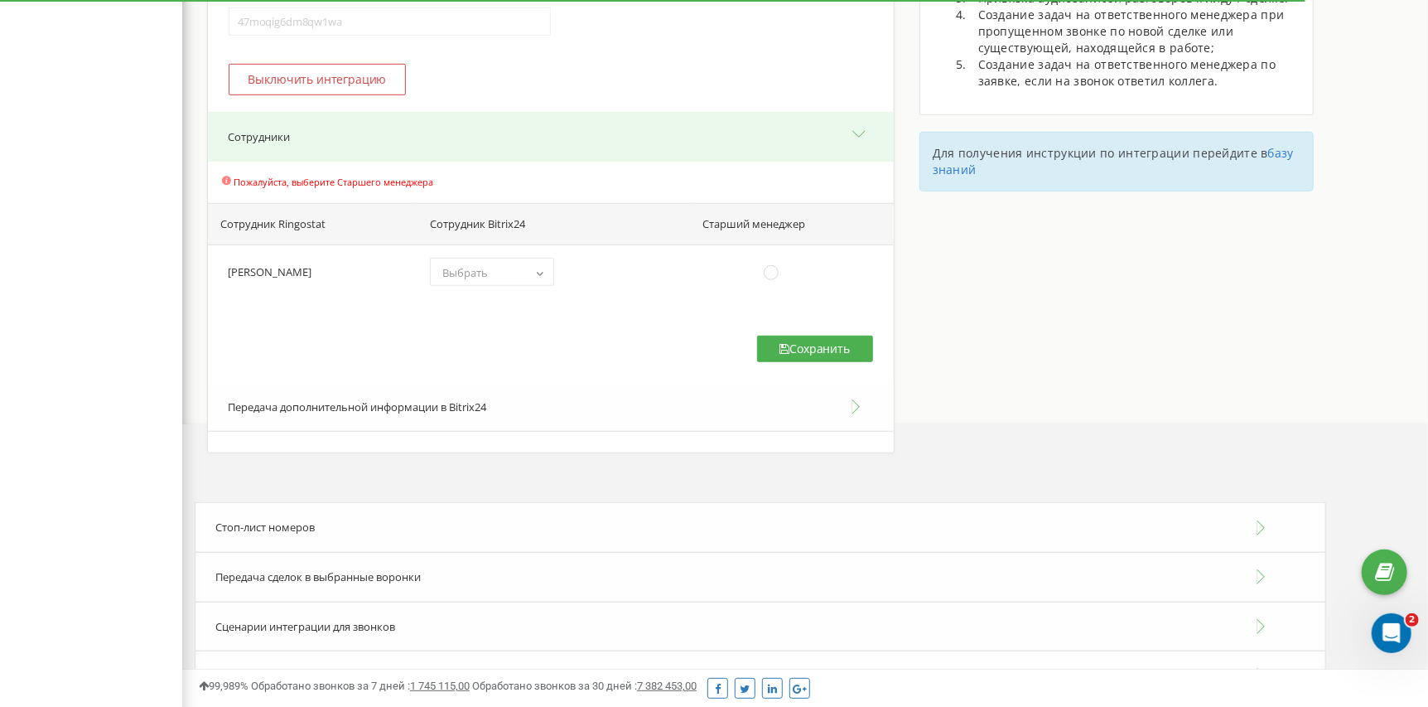
scroll to position [588, 0]
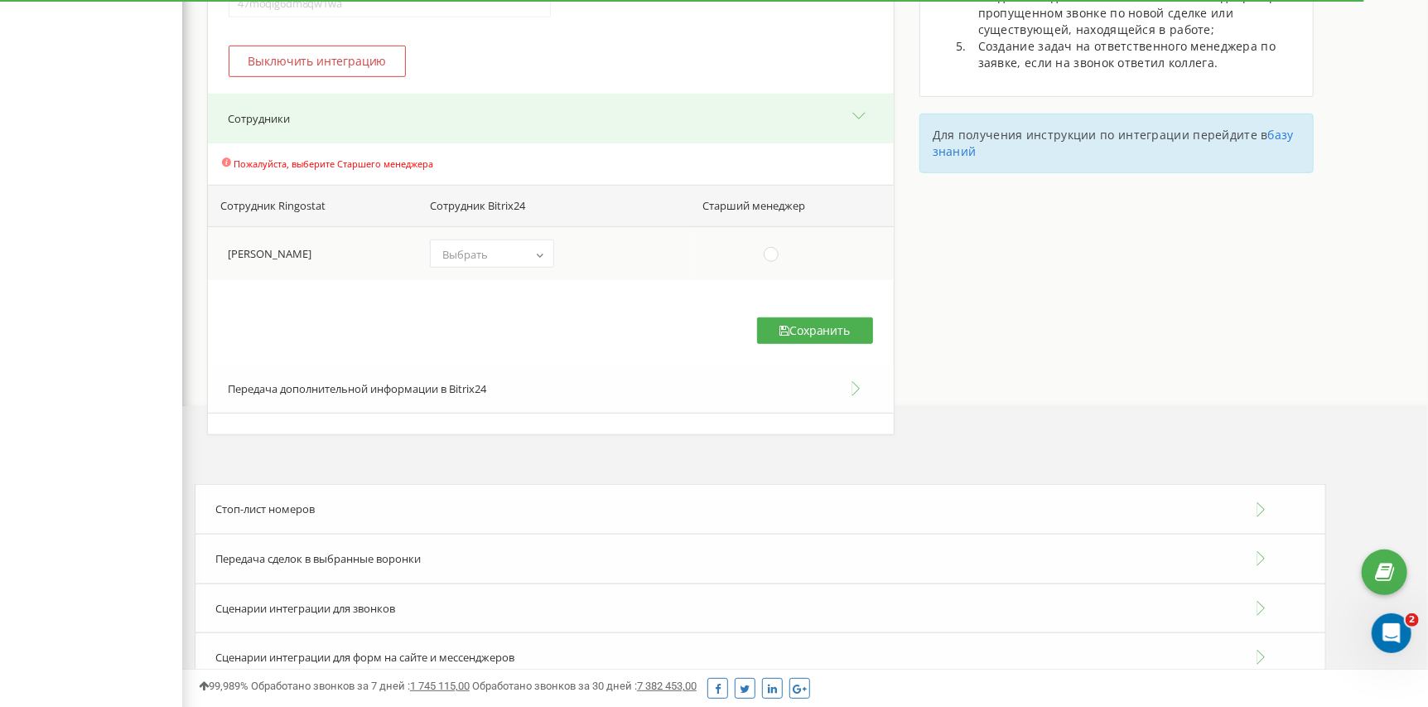
click at [515, 265] on span "Выбрать" at bounding box center [492, 254] width 113 height 23
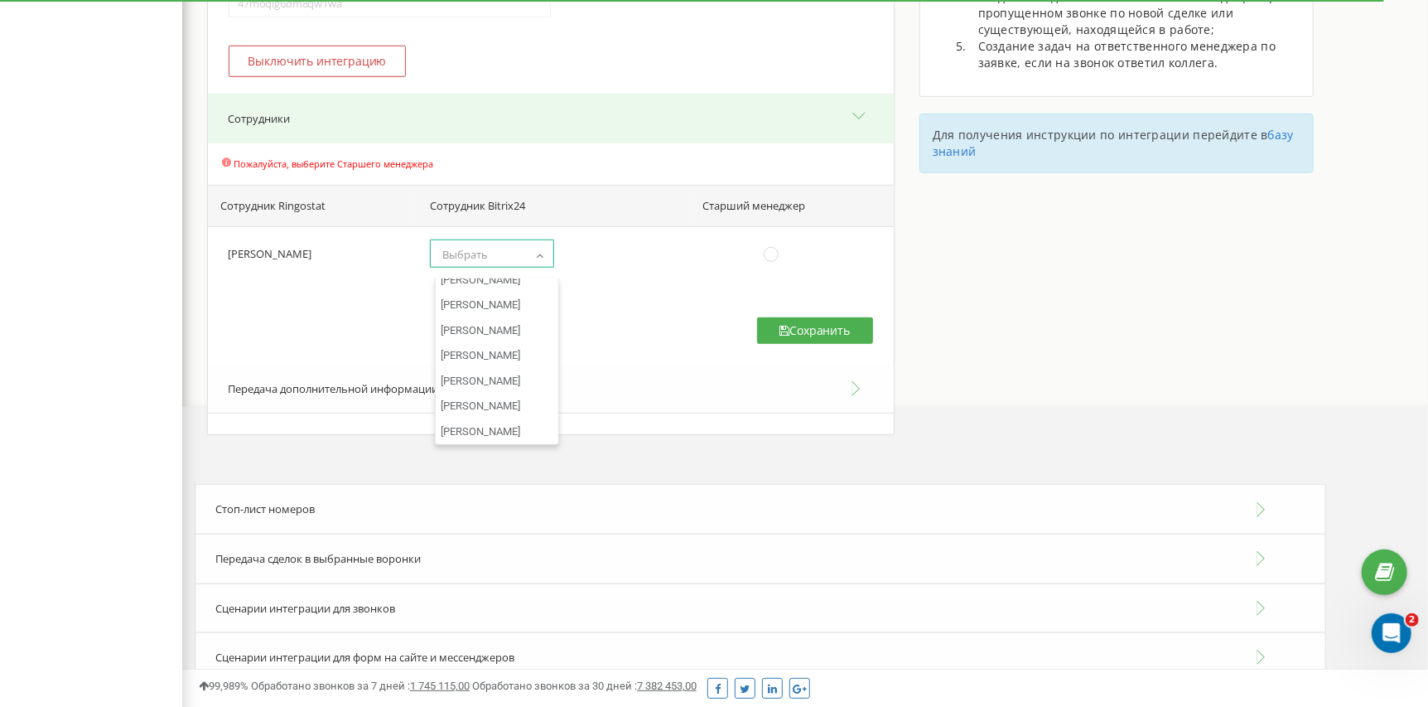
scroll to position [499, 0]
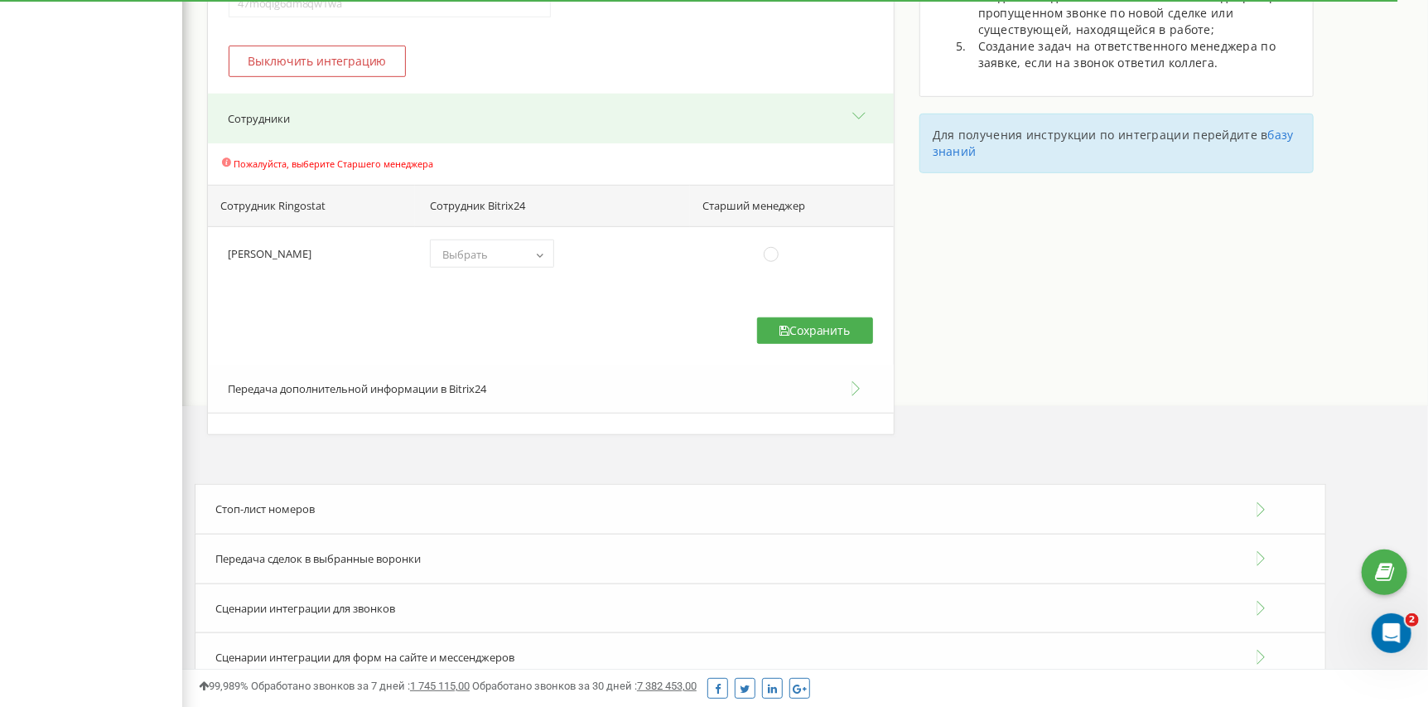
click at [612, 332] on div "Пожалуйста, выберите Старшего менеджера Сотрудник Ringostat Сотрудник Bitrix24 …" at bounding box center [551, 253] width 686 height 221
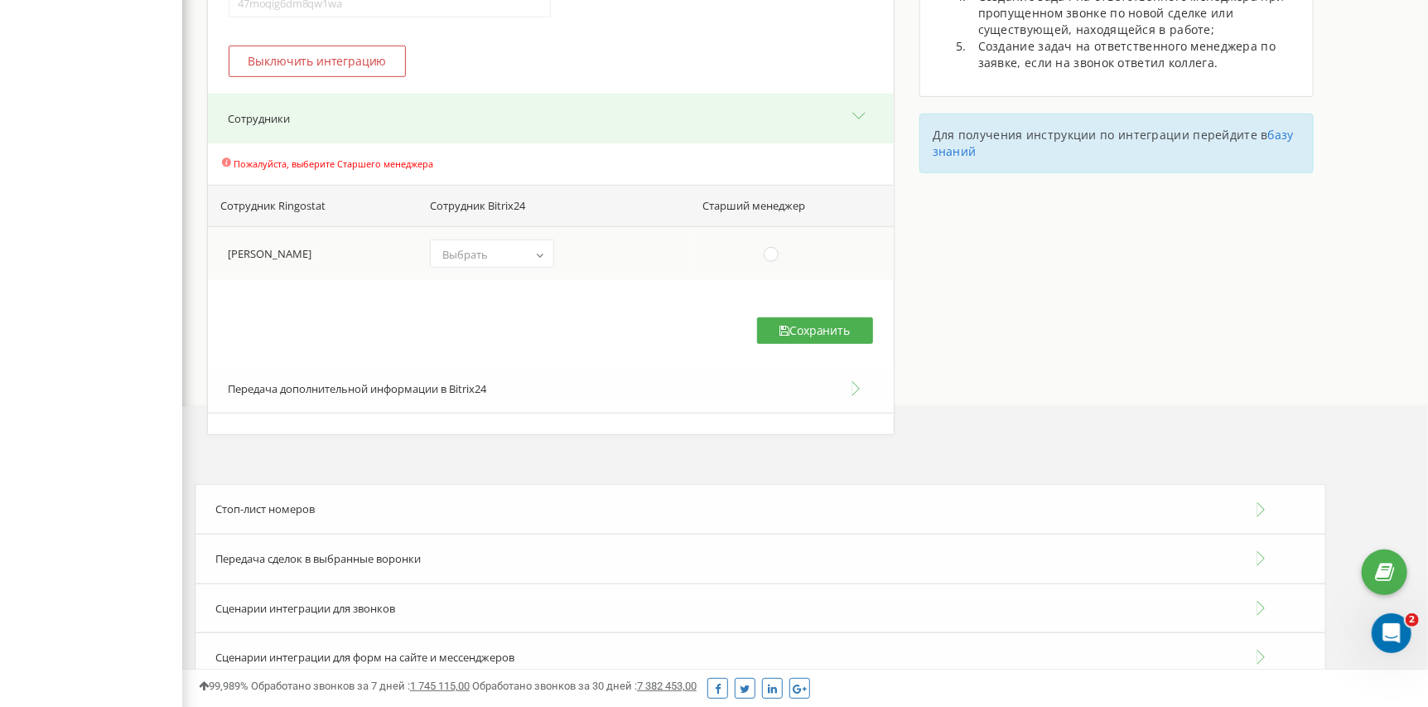
click at [495, 242] on td "(choose one) [PERSON_NAME] Надежда [PERSON_NAME] [PERSON_NAME] [PERSON_NAME] [P…" at bounding box center [552, 253] width 275 height 54
click at [501, 248] on td "(choose one) [PERSON_NAME] Надежда [PERSON_NAME] [PERSON_NAME] [PERSON_NAME] [P…" at bounding box center [552, 253] width 275 height 54
click at [509, 260] on span "Выбрать" at bounding box center [492, 254] width 113 height 23
click at [524, 266] on span "× [PERSON_NAME]" at bounding box center [492, 254] width 113 height 23
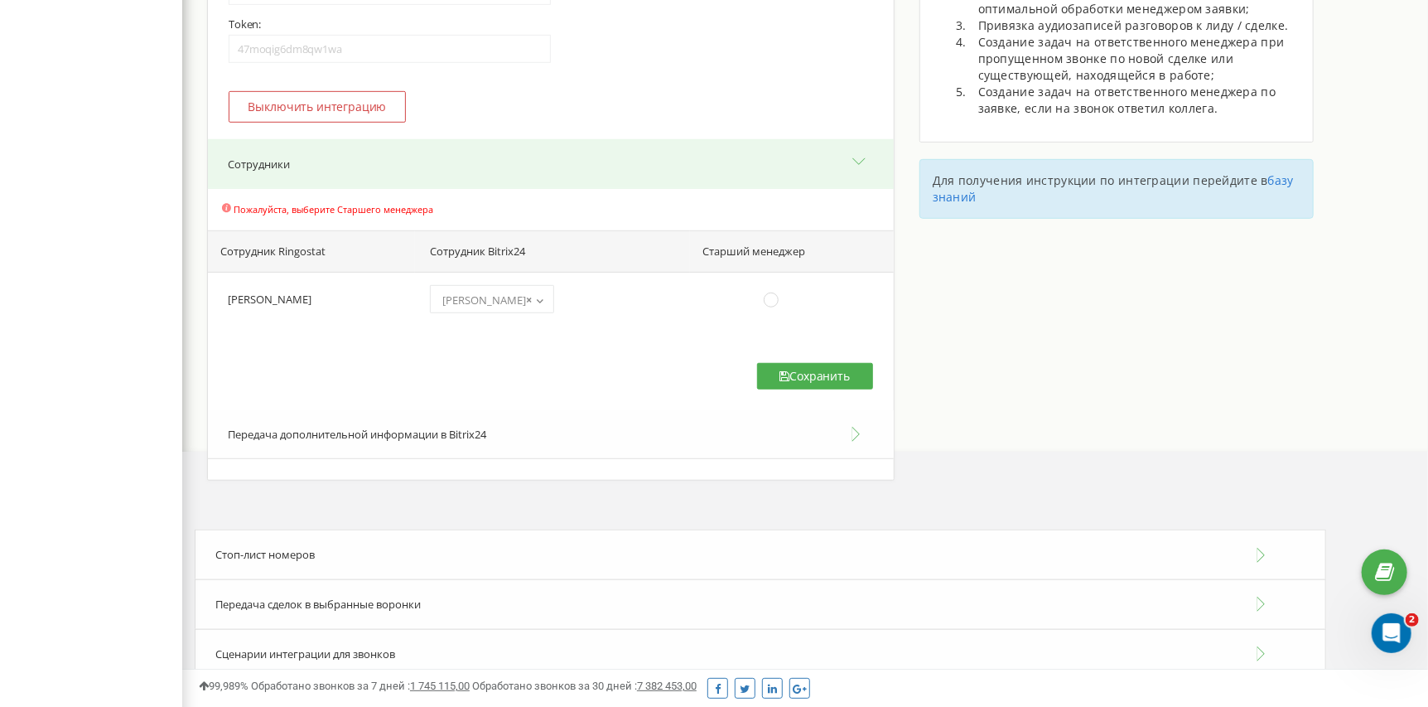
scroll to position [505, 0]
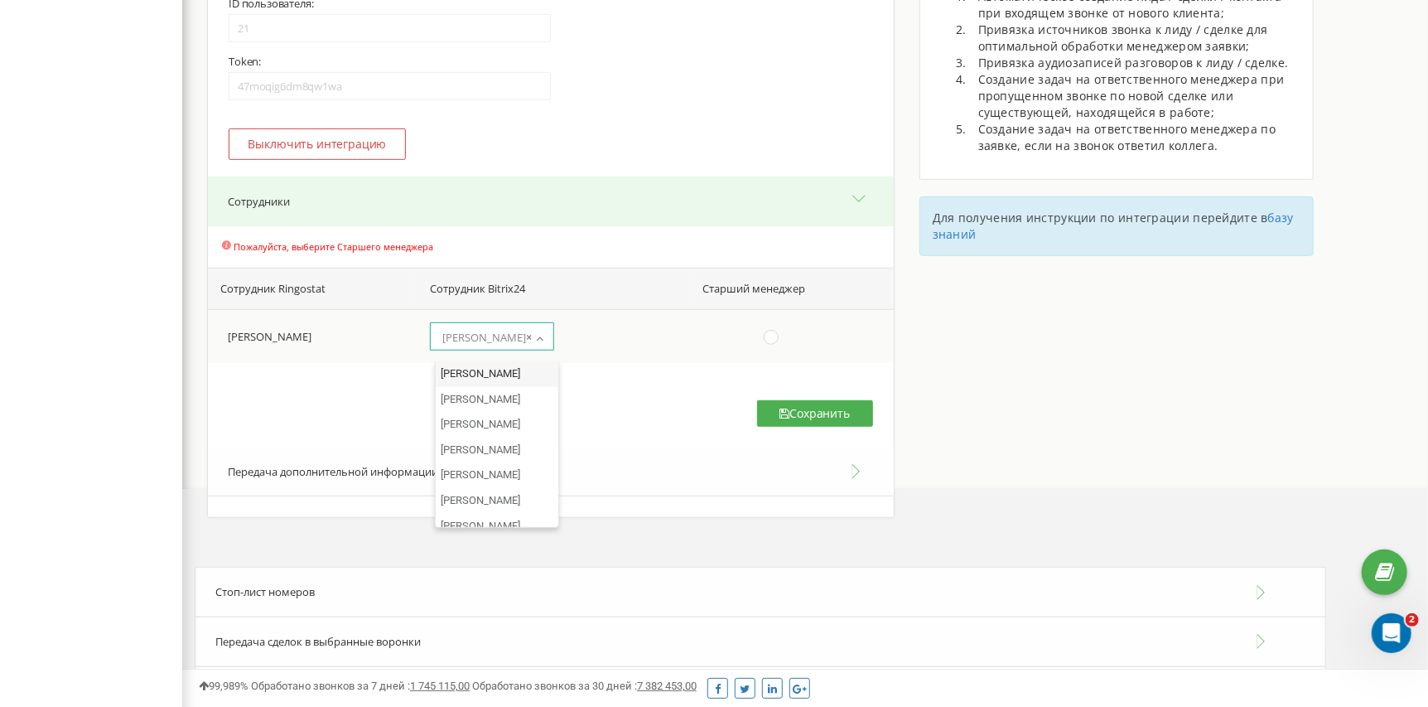
click at [527, 349] on span "× [PERSON_NAME]" at bounding box center [492, 337] width 113 height 23
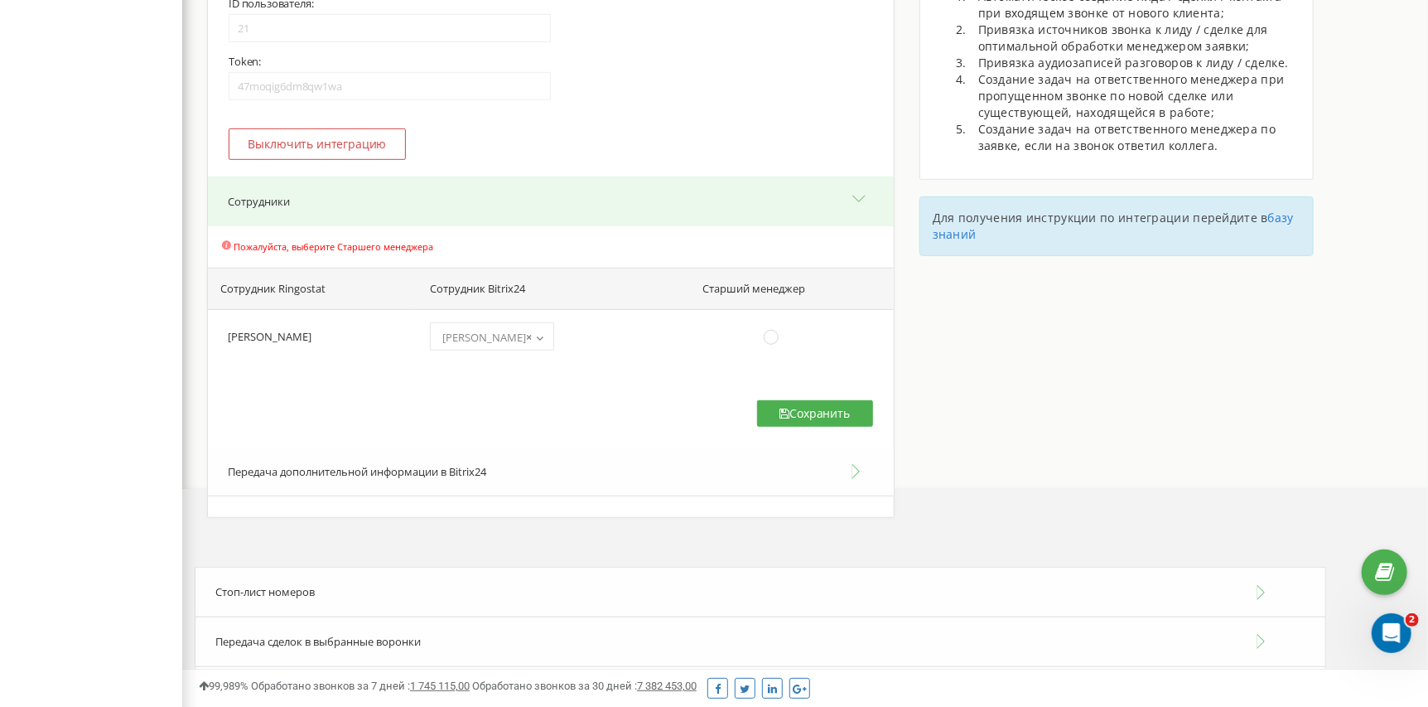
click at [653, 406] on div "Пожалуйста, выберите Старшего менеджера Сотрудник Ringostat Сотрудник Bitrix24 …" at bounding box center [551, 336] width 686 height 221
click at [524, 350] on span "× [PERSON_NAME]" at bounding box center [492, 336] width 124 height 28
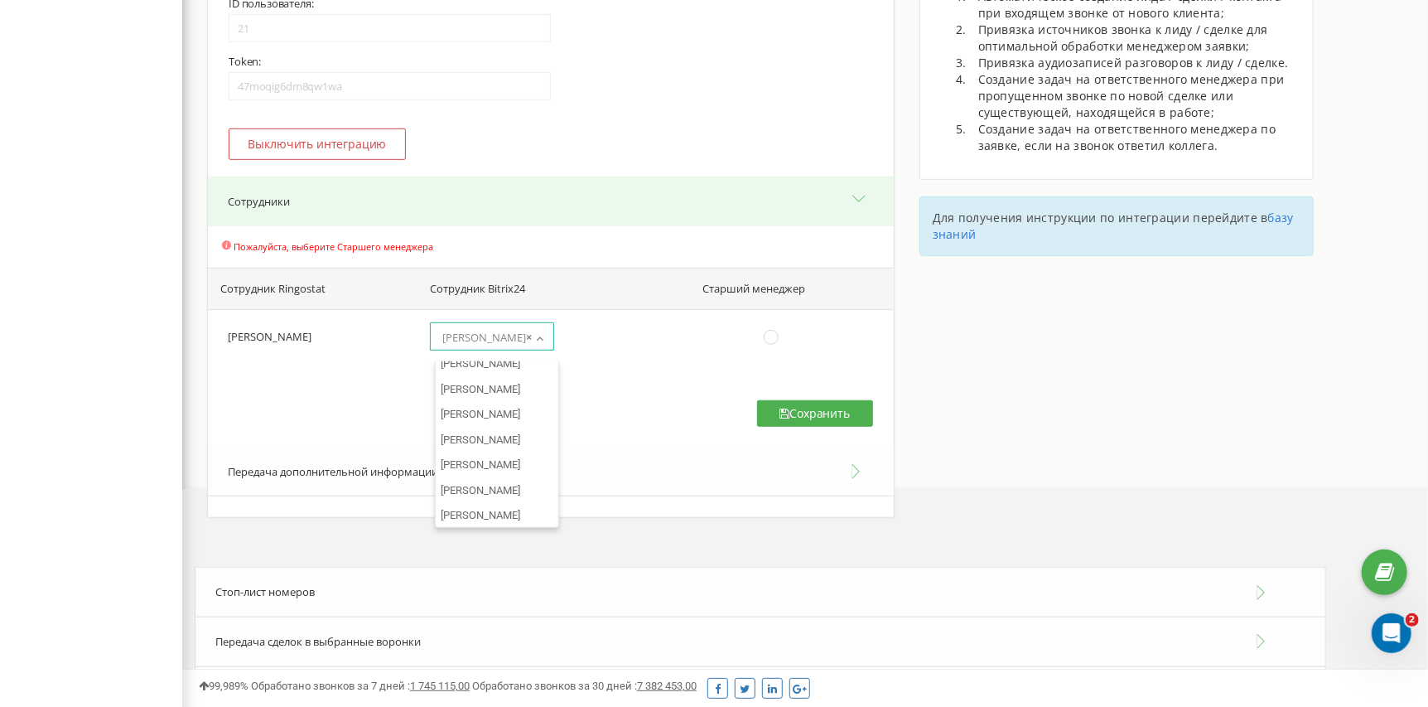
scroll to position [166, 0]
select select "21"
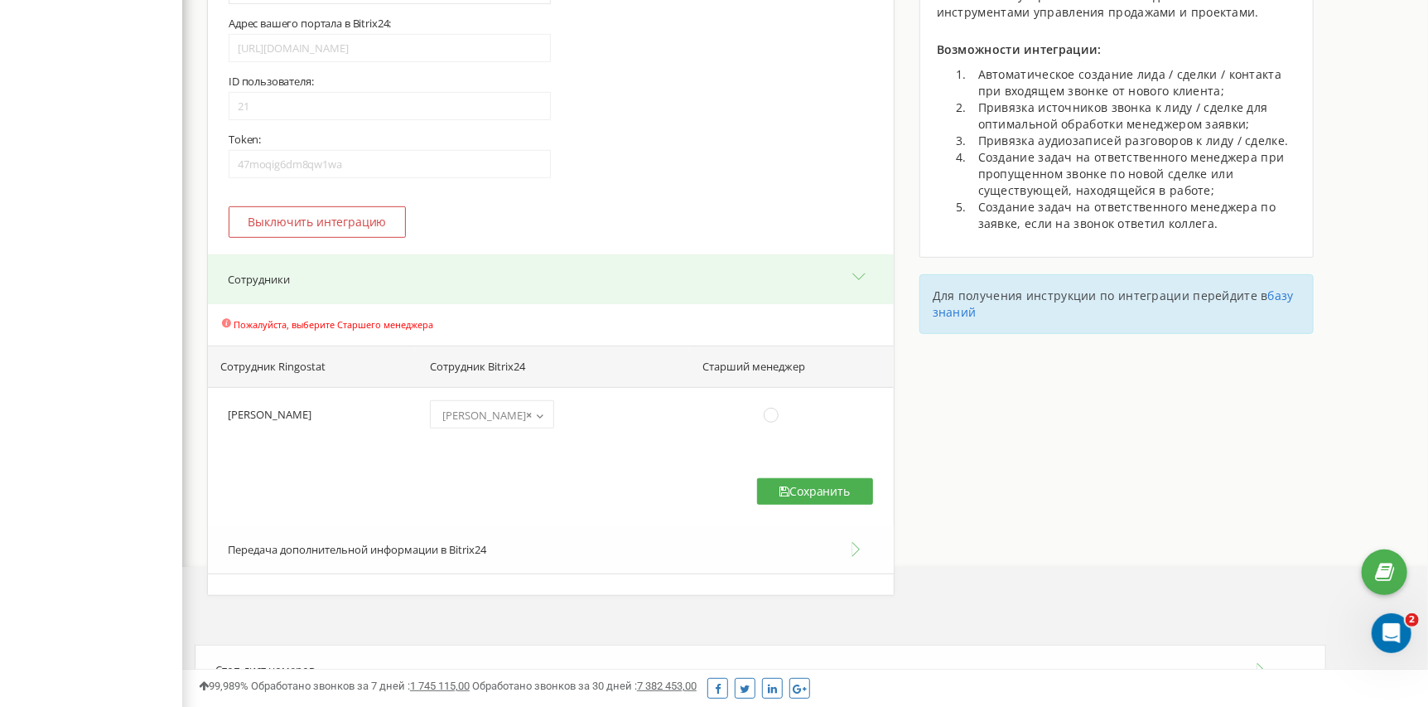
scroll to position [423, 0]
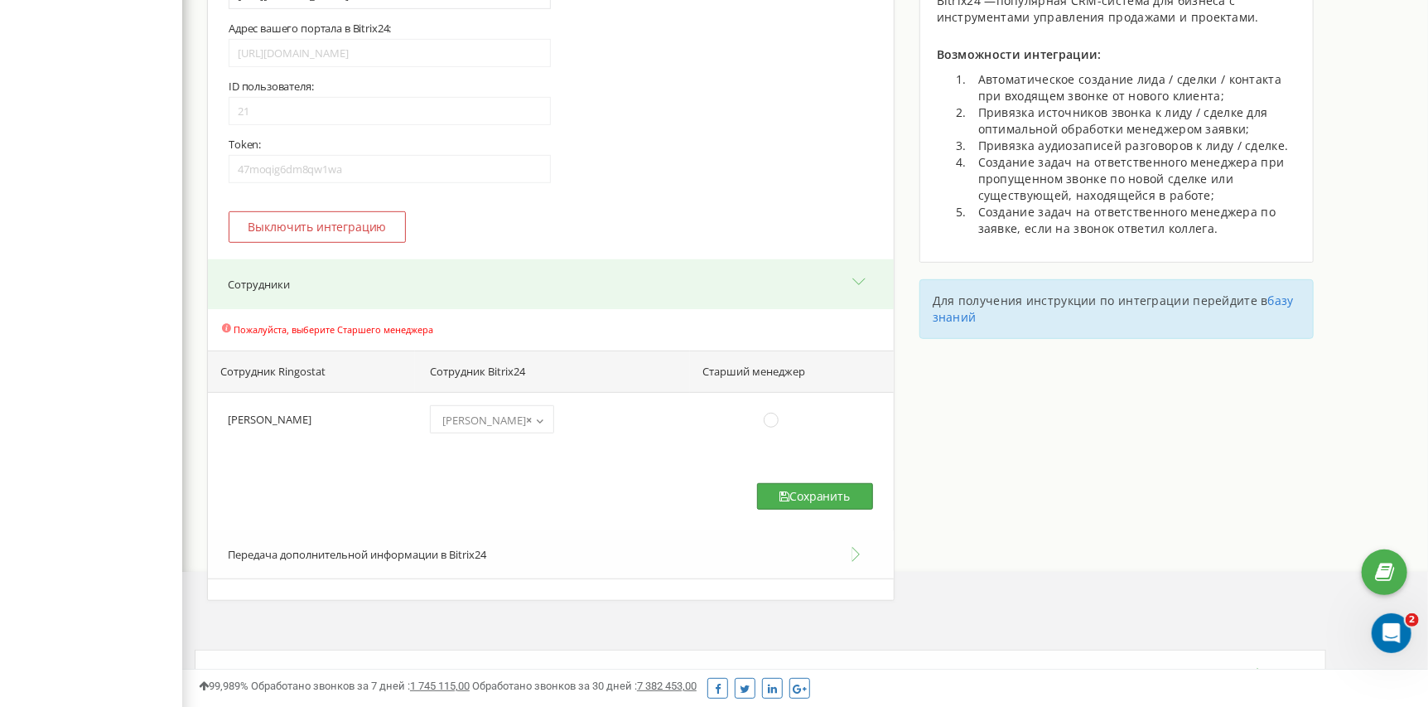
click at [793, 504] on button "Сохранить" at bounding box center [815, 496] width 116 height 27
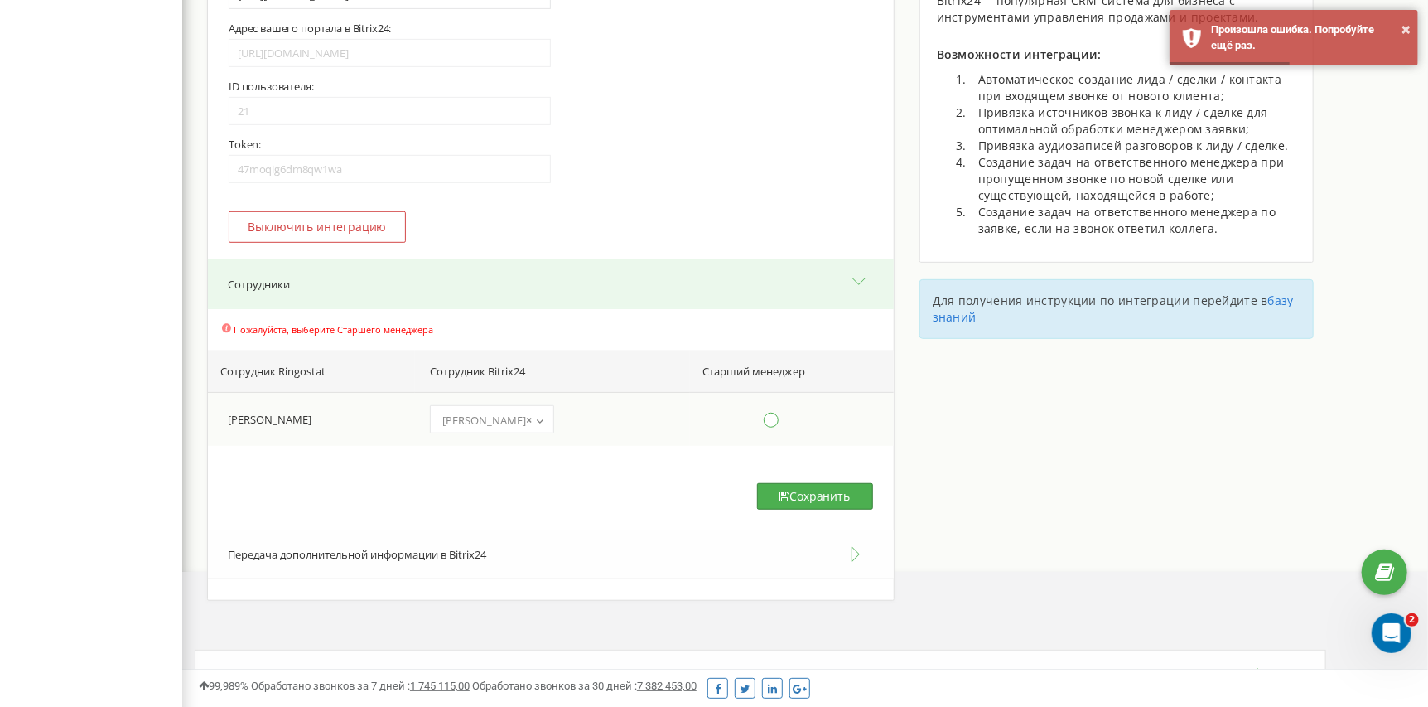
click at [776, 428] on ins at bounding box center [771, 419] width 18 height 18
radio input "true"
click at [774, 428] on ins at bounding box center [771, 419] width 18 height 18
